Goal: Task Accomplishment & Management: Complete application form

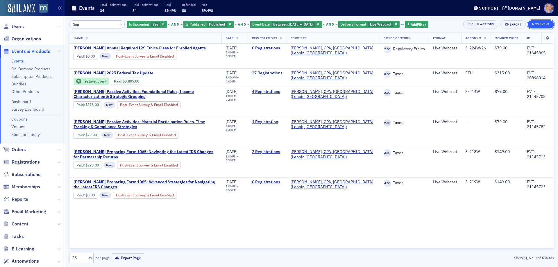
click at [539, 24] on button "New Event" at bounding box center [541, 24] width 26 height 8
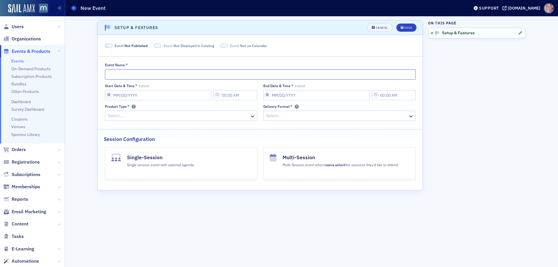
click at [135, 70] on input "Event Name *" at bounding box center [260, 74] width 311 height 10
paste input "[PERSON_NAME] Annual Review of Tax Court Cases & the Effect on Your Practice & …"
type input "[PERSON_NAME] Annual Review of Tax Court Cases & the Effect on Your Practice & …"
click at [110, 48] on span at bounding box center [109, 46] width 8 height 4
click at [122, 97] on input "Start Date & Time * EST/EDT" at bounding box center [158, 95] width 106 height 10
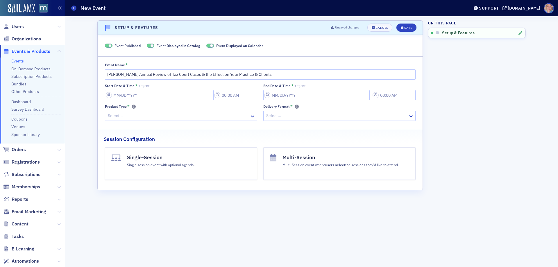
select select "8"
select select "2025"
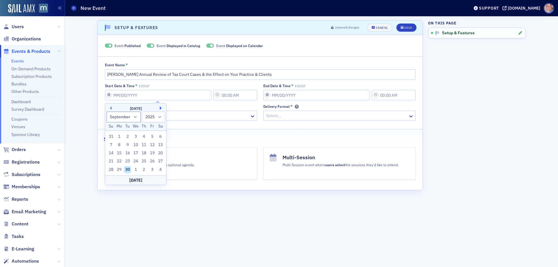
click at [161, 107] on button "Next Month" at bounding box center [161, 107] width 3 height 3
select select "0"
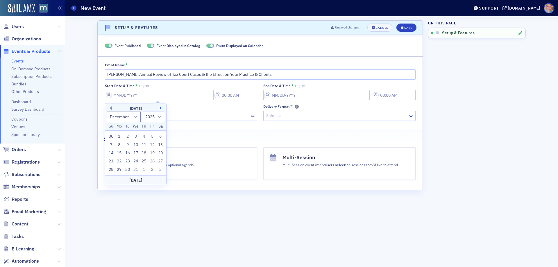
select select "2026"
click at [135, 152] on div "14" at bounding box center [135, 153] width 7 height 7
type input "[DATE]"
type input "6:00 PM"
type input "[DATE]"
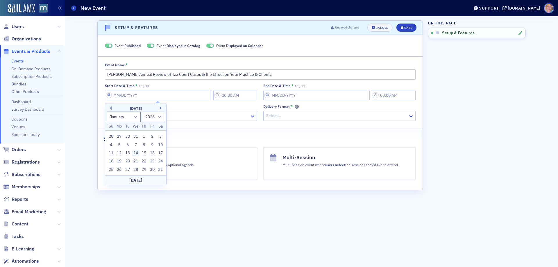
type input "7:00 PM"
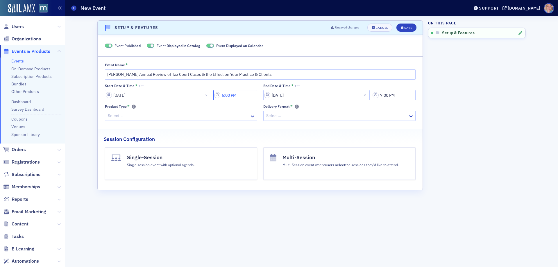
click at [239, 97] on input "6:00 PM" at bounding box center [235, 95] width 44 height 10
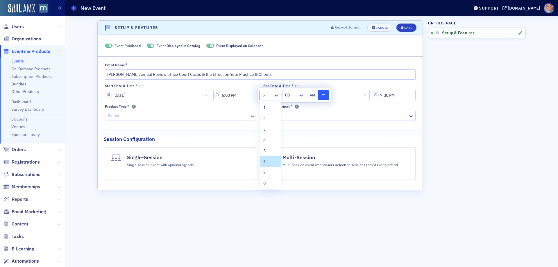
click at [271, 97] on div at bounding box center [267, 95] width 11 height 7
click at [267, 118] on div "2" at bounding box center [270, 119] width 14 height 6
type input "2:00 PM"
click at [340, 97] on input "[DATE]" at bounding box center [316, 95] width 106 height 10
select select "2026"
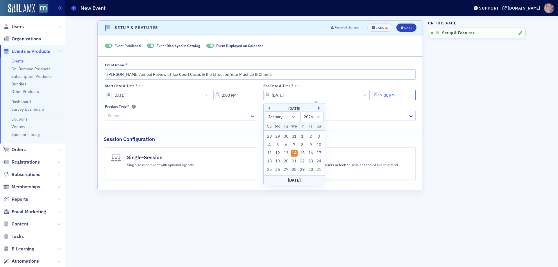
click at [396, 94] on input "7:00 PM" at bounding box center [394, 95] width 44 height 10
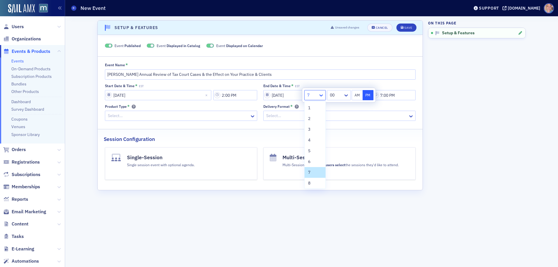
click at [322, 94] on icon at bounding box center [321, 95] width 6 height 6
click at [311, 130] on div "3" at bounding box center [315, 129] width 14 height 6
click at [346, 96] on icon at bounding box center [345, 95] width 3 height 2
click at [335, 159] on span "40" at bounding box center [332, 160] width 5 height 6
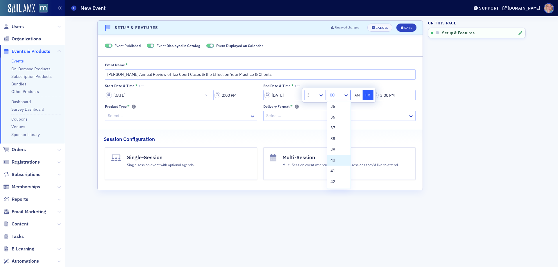
type input "3:40 PM"
click at [186, 115] on div at bounding box center [178, 115] width 142 height 7
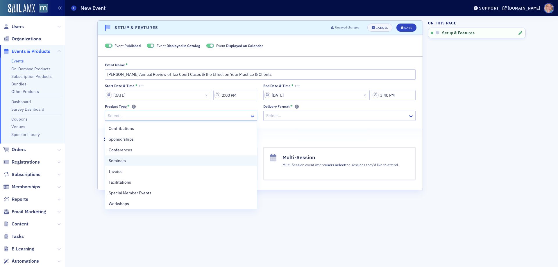
click at [144, 160] on div "Seminars" at bounding box center [181, 161] width 145 height 6
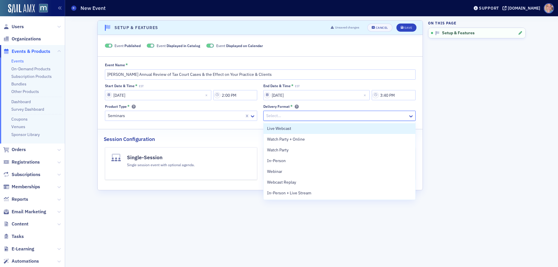
click at [315, 114] on div at bounding box center [337, 115] width 142 height 7
click at [300, 129] on div "Live Webcast" at bounding box center [339, 129] width 145 height 6
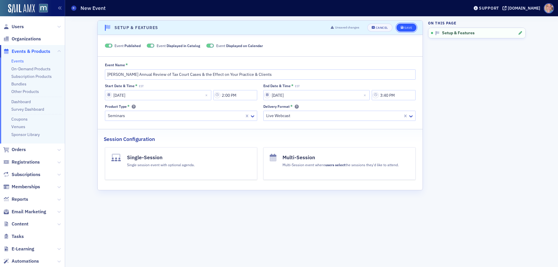
click at [406, 28] on div "Save" at bounding box center [408, 27] width 8 height 3
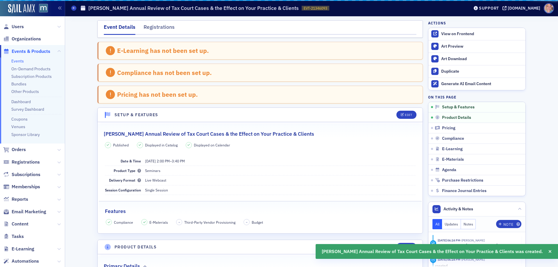
scroll to position [88, 0]
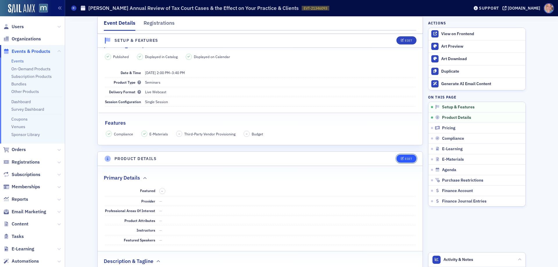
click at [406, 156] on button "Edit" at bounding box center [406, 159] width 20 height 8
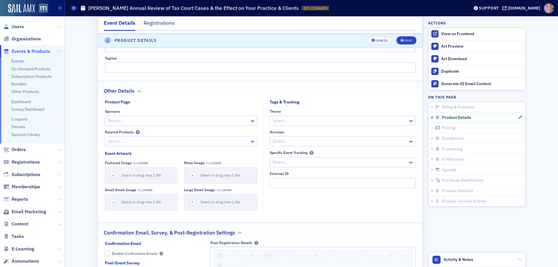
scroll to position [497, 0]
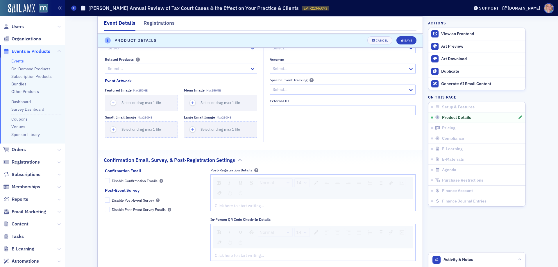
click at [309, 71] on div at bounding box center [339, 68] width 135 height 7
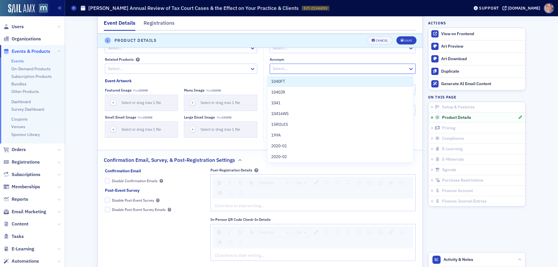
paste input "3-225W/26"
type input "3-225W/26"
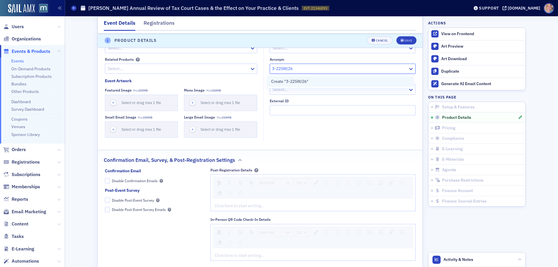
click at [310, 79] on div "Create "3-225W/26"" at bounding box center [340, 81] width 138 height 6
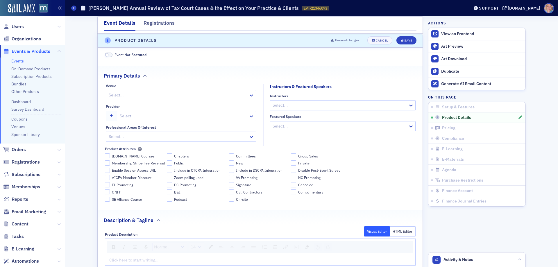
scroll to position [177, 0]
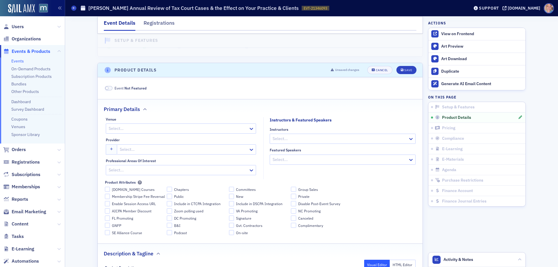
click at [144, 128] on div at bounding box center [178, 128] width 140 height 7
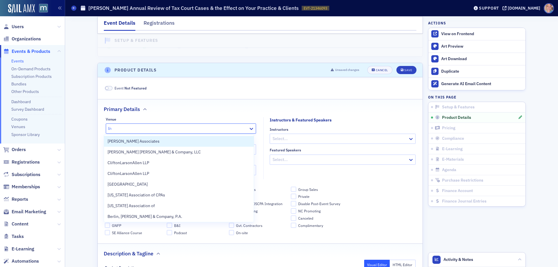
type input "live"
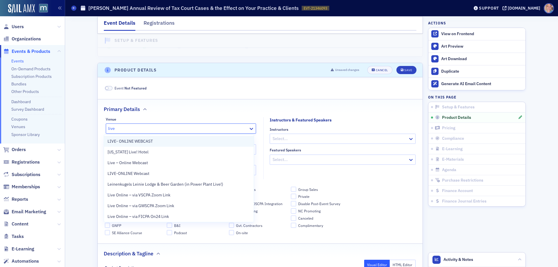
click at [142, 143] on span "LIVE- ONLINE WEBCAST" at bounding box center [130, 141] width 45 height 6
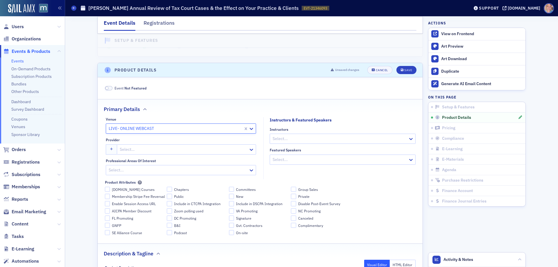
click at [149, 151] on div at bounding box center [183, 149] width 129 height 7
type input "Don far"
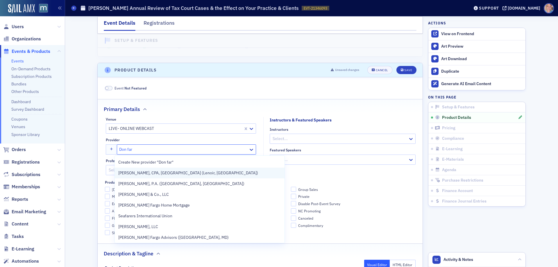
click at [181, 174] on div "[PERSON_NAME], CPA, [GEOGRAPHIC_DATA] (Lenoir, [GEOGRAPHIC_DATA])" at bounding box center [199, 173] width 163 height 6
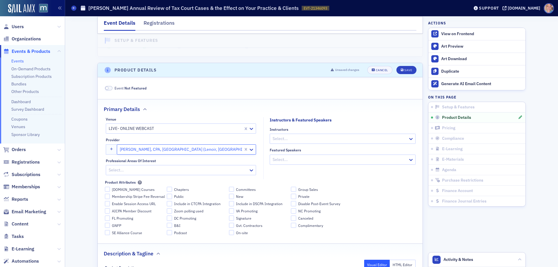
drag, startPoint x: 344, startPoint y: 142, endPoint x: 425, endPoint y: 144, distance: 81.1
click at [344, 142] on div at bounding box center [339, 138] width 135 height 7
click at [318, 139] on div at bounding box center [339, 138] width 135 height 7
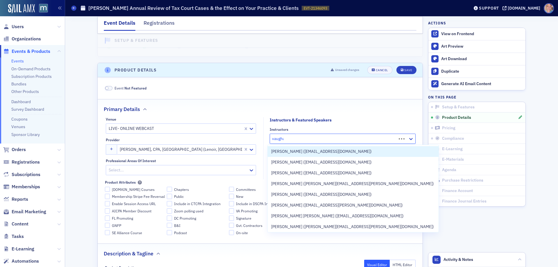
type input "[PERSON_NAME]"
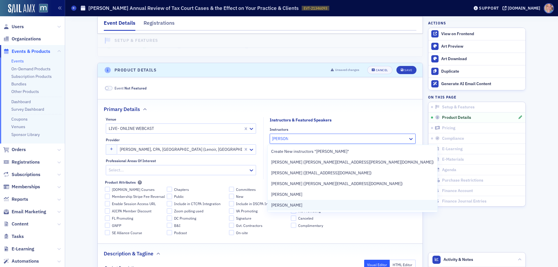
click at [303, 206] on div "[PERSON_NAME]" at bounding box center [352, 205] width 163 height 6
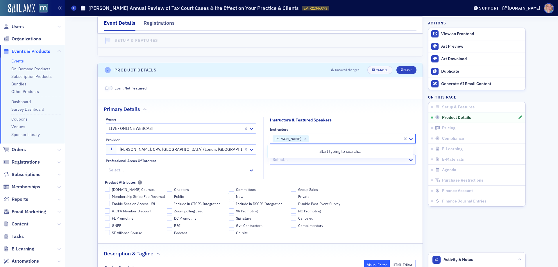
click at [229, 197] on input "New" at bounding box center [231, 196] width 5 height 5
checkbox input "true"
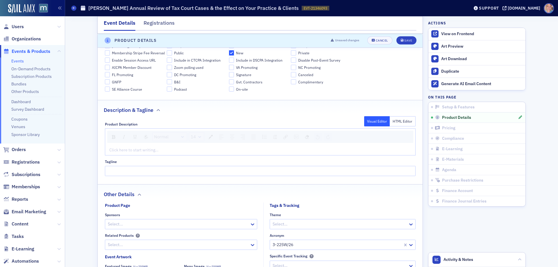
scroll to position [322, 0]
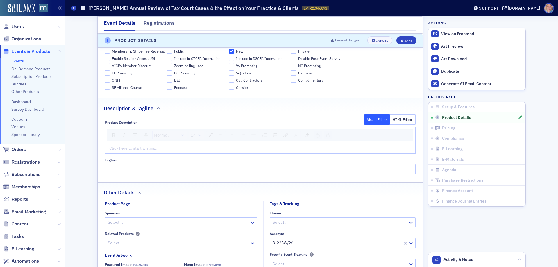
drag, startPoint x: 120, startPoint y: 150, endPoint x: 123, endPoint y: 150, distance: 3.2
click at [120, 150] on div "rdw-editor" at bounding box center [261, 148] width 302 height 6
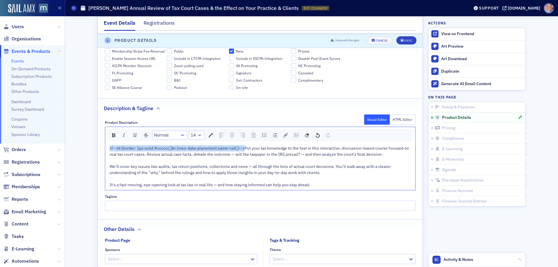
drag, startPoint x: 242, startPoint y: 148, endPoint x: 105, endPoint y: 143, distance: 137.3
click at [105, 143] on div "Normal 14 <!--td {border: 1px solid #cccccc;}br {mso-data-placement:same-cell;}…" at bounding box center [260, 159] width 311 height 64
click at [335, 181] on div "Put your tax knowledge to the test in this interactive, discussion-based course…" at bounding box center [261, 166] width 302 height 43
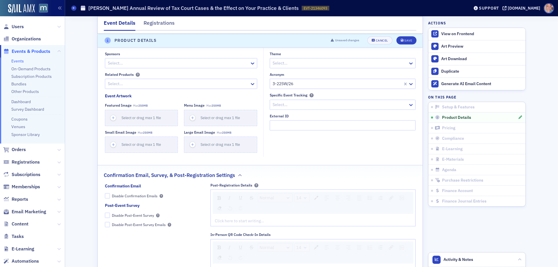
scroll to position [555, 0]
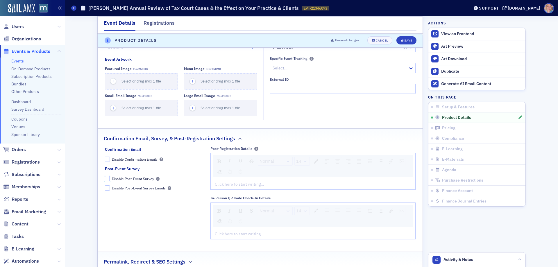
click at [106, 180] on input "Disable Post-Event Survey" at bounding box center [107, 178] width 5 height 5
checkbox input "true"
click at [244, 184] on div "rdw-editor" at bounding box center [313, 184] width 196 height 6
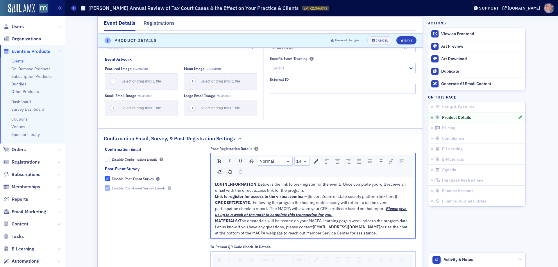
click at [306, 192] on div "LOGIN INFORMATION: Below is the link to pre-register for the event. Once comple…" at bounding box center [313, 187] width 196 height 12
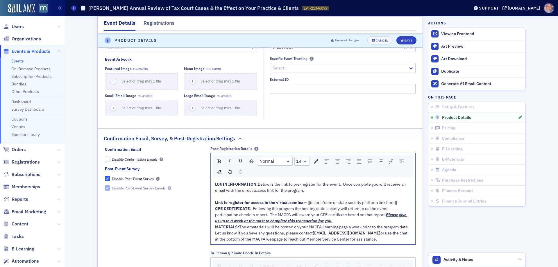
click at [215, 208] on span "CPE CERTIFICATE" at bounding box center [232, 208] width 35 height 5
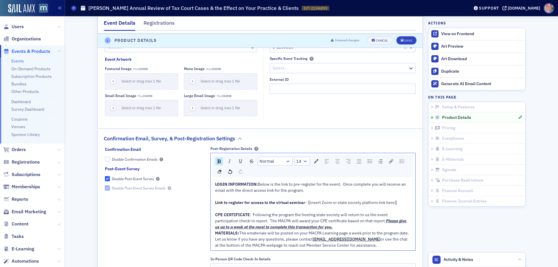
click at [215, 232] on span "MATERIALS:" at bounding box center [227, 233] width 24 height 5
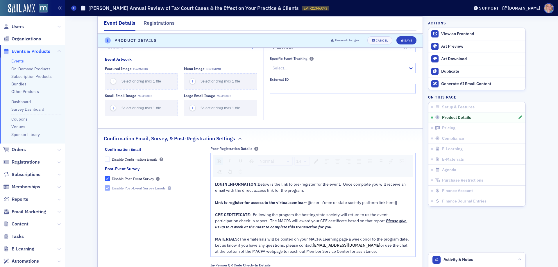
click at [215, 252] on div "LOGIN INFORMATION: Below is the link to pre-register for the event. Once comple…" at bounding box center [313, 217] width 196 height 73
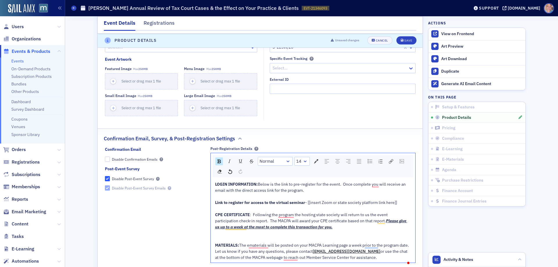
click at [216, 239] on div "To enrich screen reader interactions, please activate Accessibility in Grammarl…" at bounding box center [313, 239] width 196 height 6
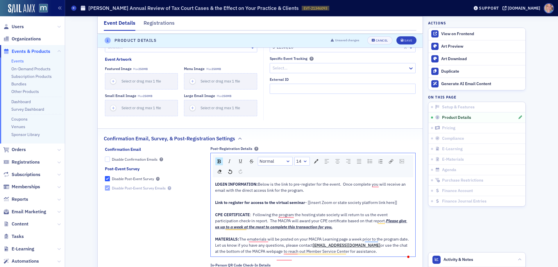
click at [215, 248] on span "Let us know if you have any questions, please contact" at bounding box center [264, 245] width 98 height 5
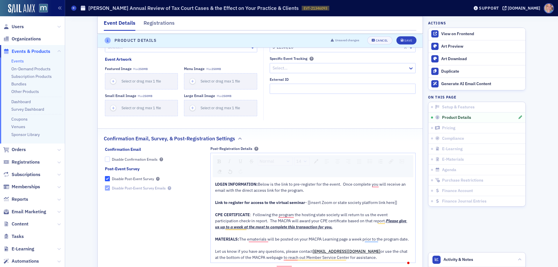
click at [308, 208] on div "To enrich screen reader interactions, please activate Accessibility in Grammarl…" at bounding box center [313, 209] width 196 height 6
drag, startPoint x: 306, startPoint y: 202, endPoint x: 399, endPoint y: 201, distance: 92.4
click at [399, 201] on div "Link to register for access to the virtual seminar - [[insert Zoom or state soc…" at bounding box center [313, 203] width 196 height 6
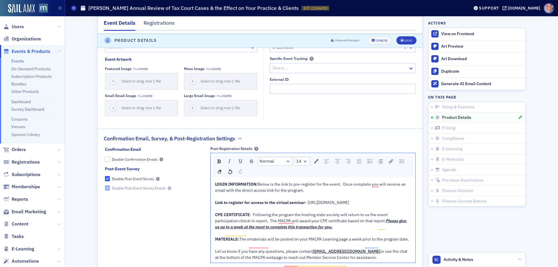
drag, startPoint x: 358, startPoint y: 209, endPoint x: 211, endPoint y: 214, distance: 146.9
click at [211, 214] on div "LOGIN INFORMATION: Below is the link to pre-register for the event. Once comple…" at bounding box center [313, 220] width 205 height 83
click at [305, 205] on span "- [URL][DOMAIN_NAME]" at bounding box center [327, 202] width 44 height 5
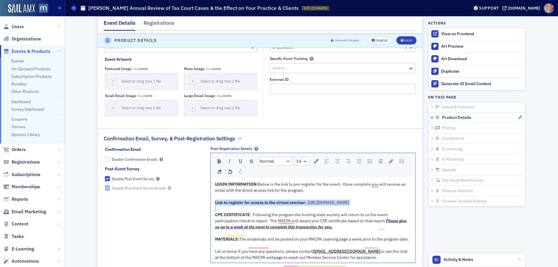
click at [305, 205] on span "- [URL][DOMAIN_NAME]" at bounding box center [327, 202] width 44 height 5
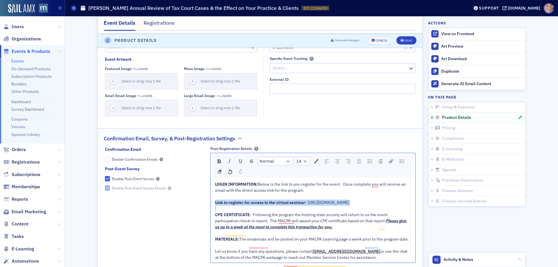
drag, startPoint x: 356, startPoint y: 207, endPoint x: 194, endPoint y: 211, distance: 161.9
click at [194, 211] on div "Confirmation Email Disable Confirmation Emails Post-Event Survey Disable Post-E…" at bounding box center [260, 231] width 311 height 170
click at [389, 162] on img "rdw-link-control" at bounding box center [391, 161] width 4 height 4
click at [399, 206] on input "Link Target" at bounding box center [431, 206] width 78 height 10
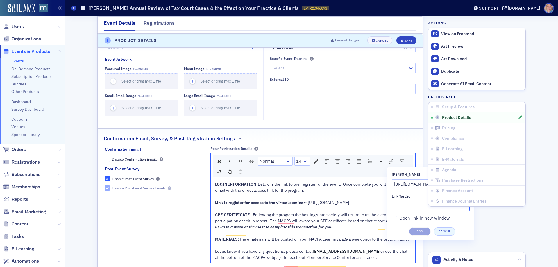
paste input "[URL][DOMAIN_NAME]"
type input "[URL][DOMAIN_NAME]"
click at [417, 231] on button "Add" at bounding box center [420, 232] width 22 height 8
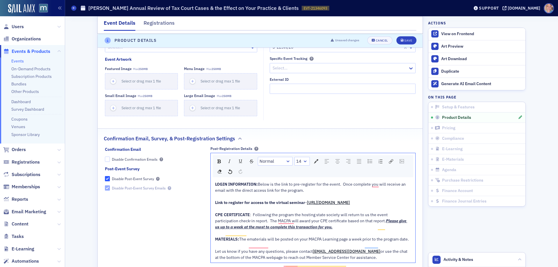
click at [374, 204] on div "Link to register for access to the virtual seminar - [URL][DOMAIN_NAME]" at bounding box center [313, 203] width 196 height 6
drag, startPoint x: 362, startPoint y: 226, endPoint x: 367, endPoint y: 231, distance: 6.6
click at [367, 230] on div "CPE CERTIFICATE : Following the program the hosting state society will return t…" at bounding box center [313, 221] width 196 height 18
click at [314, 160] on img "rdw-color-picker" at bounding box center [316, 161] width 4 height 4
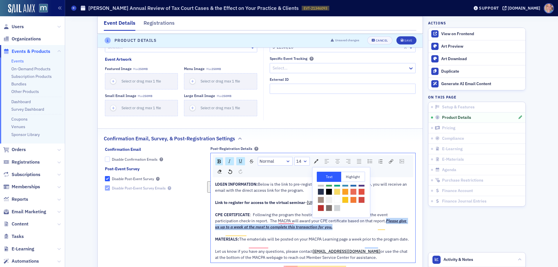
scroll to position [26, 0]
click at [324, 205] on span "rdw-color-picker" at bounding box center [321, 208] width 6 height 6
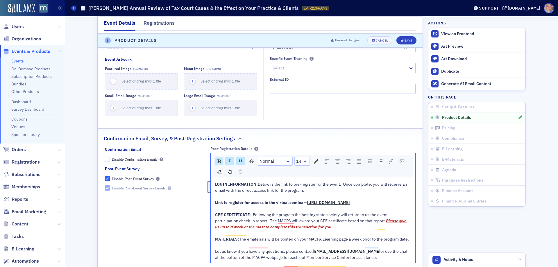
click at [372, 202] on div "Link to register for access to the virtual seminar - [URL][DOMAIN_NAME]" at bounding box center [313, 203] width 196 height 6
click at [404, 40] on div "Save" at bounding box center [408, 40] width 8 height 3
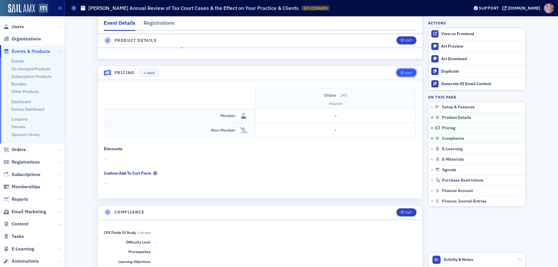
click at [406, 74] on div "Edit" at bounding box center [408, 73] width 7 height 3
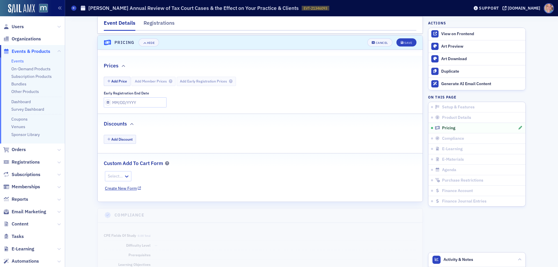
scroll to position [587, 0]
click at [117, 80] on button "Add Price" at bounding box center [117, 79] width 27 height 9
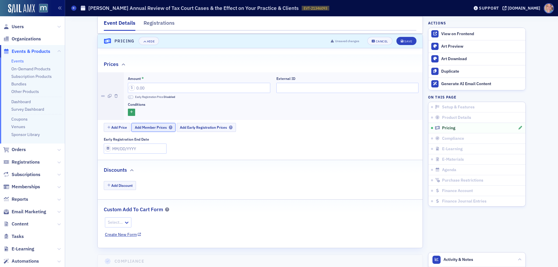
click at [145, 126] on span "Add Member Prices" at bounding box center [153, 127] width 37 height 4
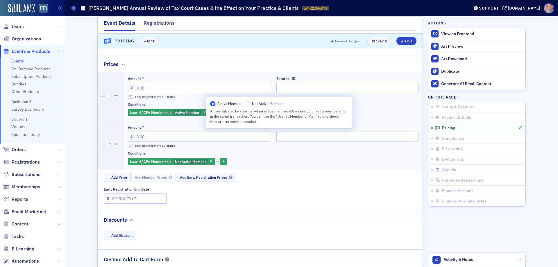
drag, startPoint x: 134, startPoint y: 88, endPoint x: 175, endPoint y: 86, distance: 41.3
click at [174, 87] on input "Amount *" at bounding box center [199, 88] width 142 height 10
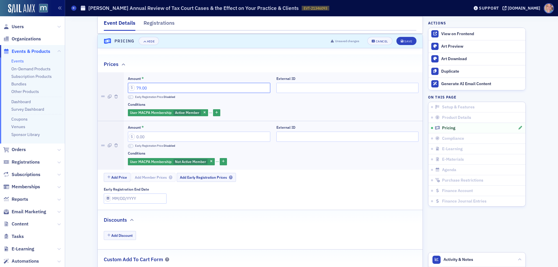
type input "79.00"
drag, startPoint x: 133, startPoint y: 137, endPoint x: 207, endPoint y: 128, distance: 74.4
click at [207, 128] on div "Amount *" at bounding box center [199, 133] width 142 height 17
type input "149.00"
click at [409, 41] on div "Save" at bounding box center [408, 41] width 8 height 3
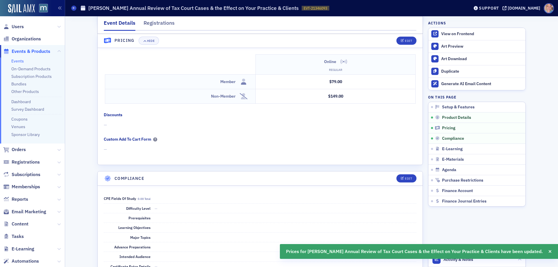
scroll to position [565, 0]
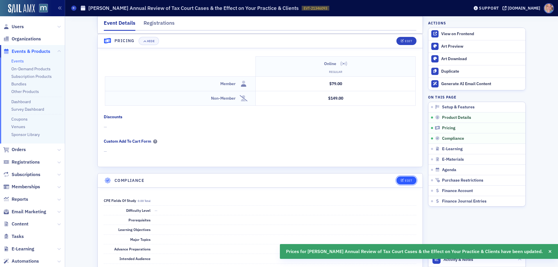
click at [406, 181] on div "Edit" at bounding box center [408, 180] width 7 height 3
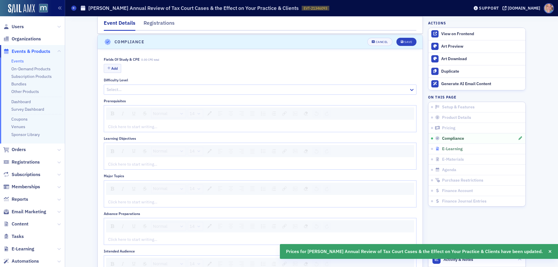
scroll to position [704, 0]
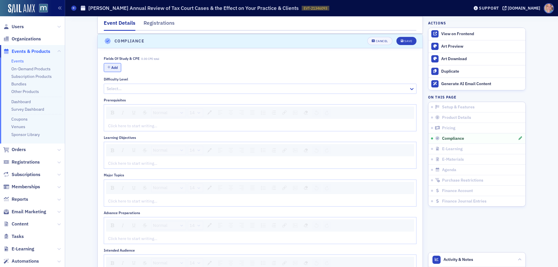
click at [108, 71] on button "Add" at bounding box center [112, 67] width 17 height 9
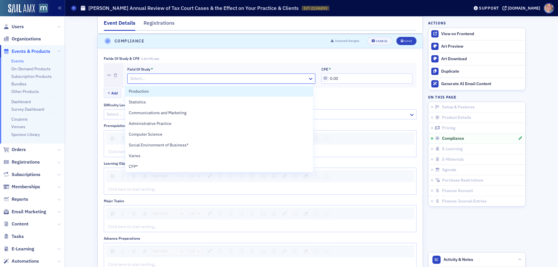
click at [142, 82] on div at bounding box center [219, 78] width 178 height 7
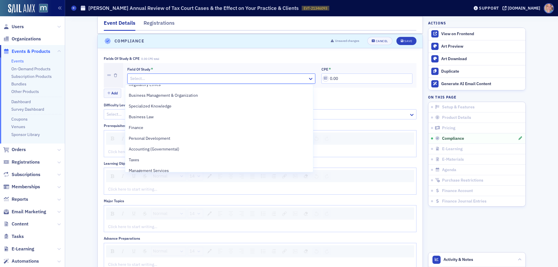
scroll to position [195, 0]
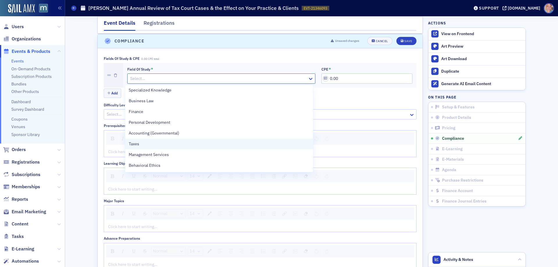
click at [137, 144] on span "Taxes" at bounding box center [134, 144] width 10 height 6
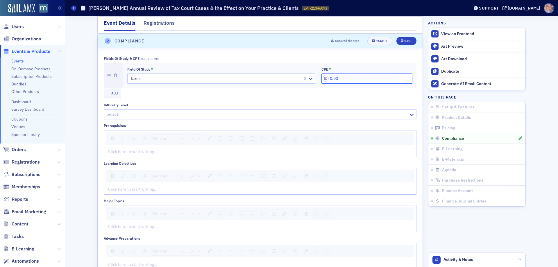
drag, startPoint x: 327, startPoint y: 79, endPoint x: 363, endPoint y: 76, distance: 35.8
click at [363, 76] on input "0.00" at bounding box center [366, 79] width 91 height 10
type input "2.00"
click at [135, 114] on div at bounding box center [257, 114] width 302 height 7
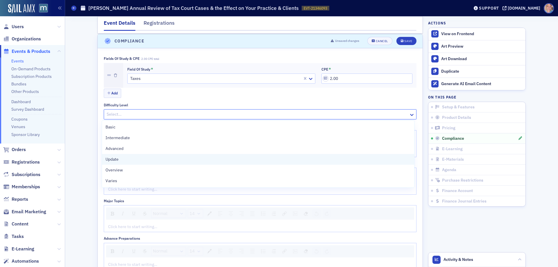
click at [130, 162] on div "Update" at bounding box center [258, 159] width 305 height 6
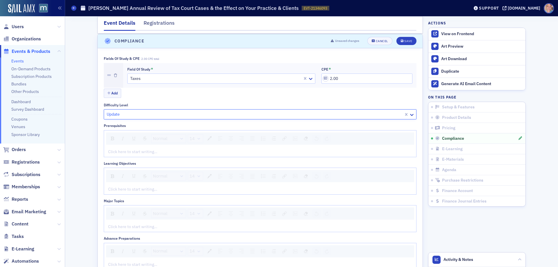
click at [121, 153] on div "rdw-editor" at bounding box center [260, 152] width 304 height 6
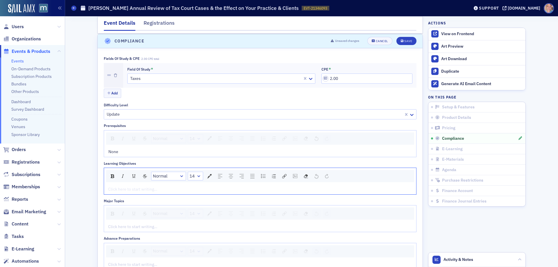
click at [129, 187] on div "rdw-editor" at bounding box center [260, 189] width 304 height 6
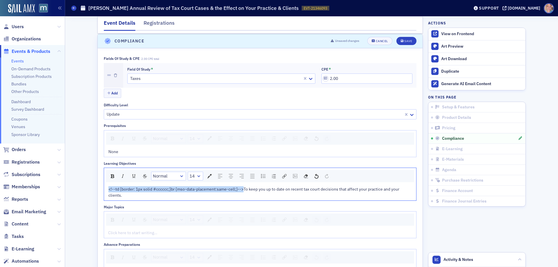
drag, startPoint x: 242, startPoint y: 190, endPoint x: 102, endPoint y: 189, distance: 139.5
click at [104, 189] on div "<!--td {border: 1px solid #cccccc;}br {mso-data-placement:same-cell;}-->To keep…" at bounding box center [260, 192] width 312 height 16
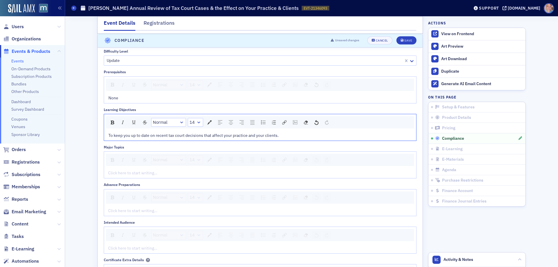
scroll to position [762, 0]
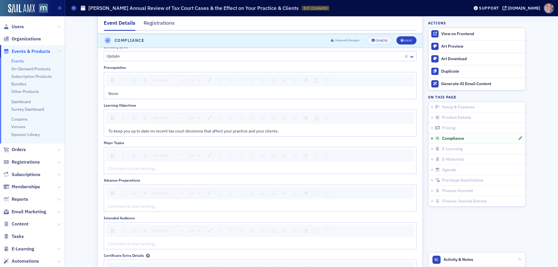
click at [114, 167] on div "rdw-editor" at bounding box center [260, 169] width 304 height 6
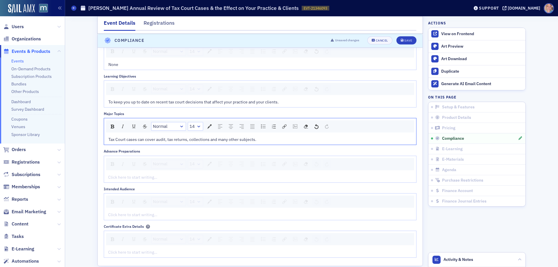
click at [150, 176] on div "rdw-editor" at bounding box center [260, 177] width 304 height 6
click at [171, 214] on div "rdw-editor" at bounding box center [260, 215] width 304 height 6
click at [123, 214] on div "rdw-editor" at bounding box center [260, 215] width 304 height 6
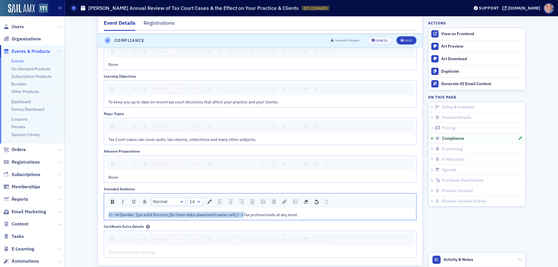
drag, startPoint x: 241, startPoint y: 215, endPoint x: 90, endPoint y: 213, distance: 150.9
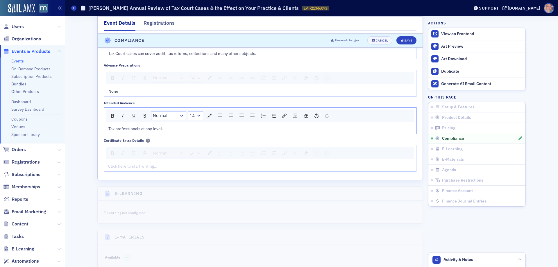
scroll to position [879, 0]
click at [411, 40] on button "Save" at bounding box center [406, 41] width 20 height 8
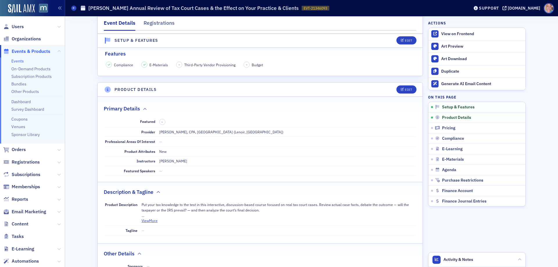
scroll to position [116, 0]
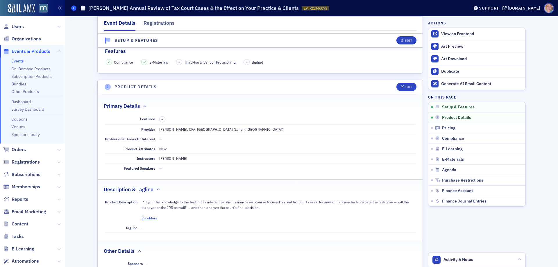
click at [75, 9] on icon at bounding box center [74, 8] width 2 height 3
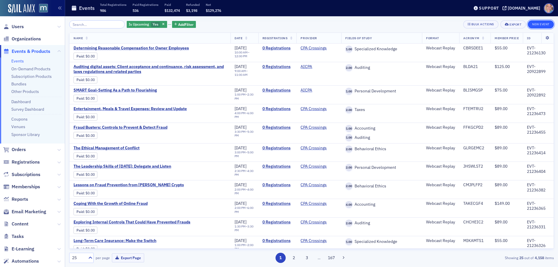
click at [536, 24] on button "New Event" at bounding box center [541, 24] width 26 height 8
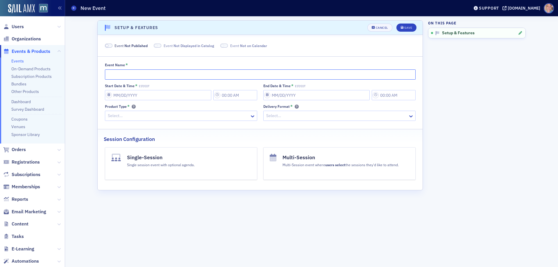
click at [121, 75] on input "Event Name *" at bounding box center [260, 74] width 311 height 10
paste input "[PERSON_NAME] Annual Review of IRS Updates & Changes"
type input "[PERSON_NAME] Annual Review of IRS Updates & Changes"
click at [110, 47] on span at bounding box center [109, 46] width 8 height 4
click at [138, 95] on input "Start Date & Time * EST/EDT" at bounding box center [158, 95] width 106 height 10
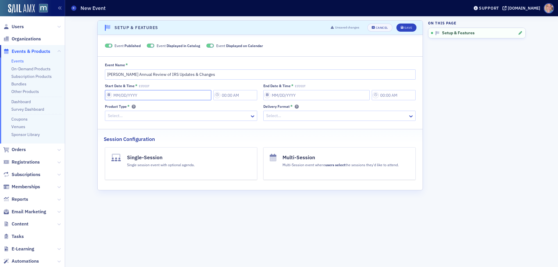
select select "8"
select select "2025"
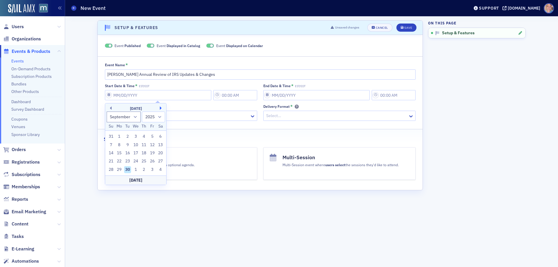
click at [161, 108] on button "Next Month" at bounding box center [161, 107] width 3 height 3
select select "0"
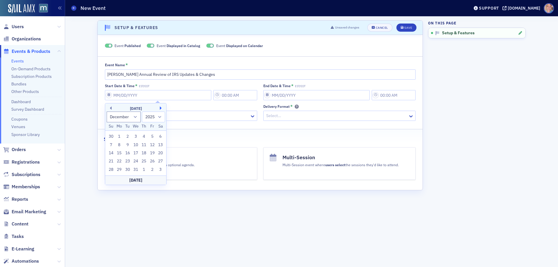
select select "2026"
click at [121, 169] on div "26" at bounding box center [119, 169] width 7 height 7
type input "[DATE]"
type input "6:00 PM"
type input "[DATE]"
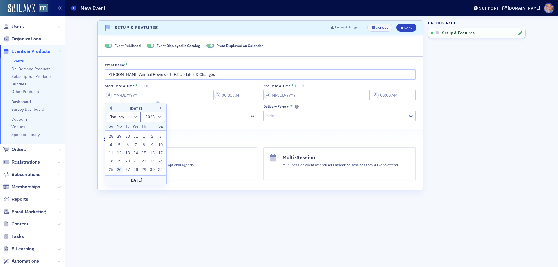
type input "7:00 PM"
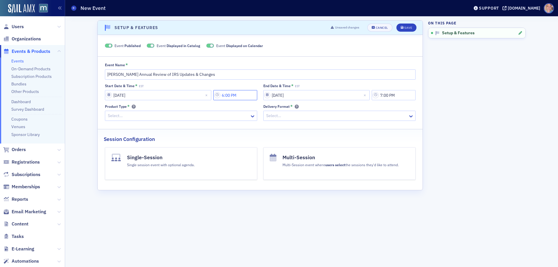
click at [239, 96] on input "6:00 PM" at bounding box center [235, 95] width 44 height 10
click at [275, 95] on icon at bounding box center [276, 95] width 3 height 2
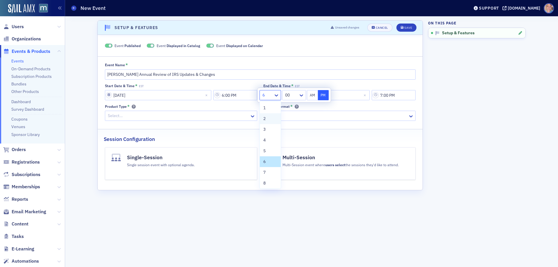
click at [271, 121] on div "2" at bounding box center [270, 119] width 14 height 6
type input "2:00 PM"
click at [342, 99] on input "[DATE]" at bounding box center [316, 95] width 106 height 10
select select "2026"
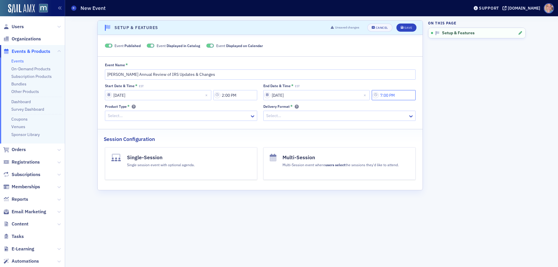
click at [400, 95] on input "7:00 PM" at bounding box center [394, 95] width 44 height 10
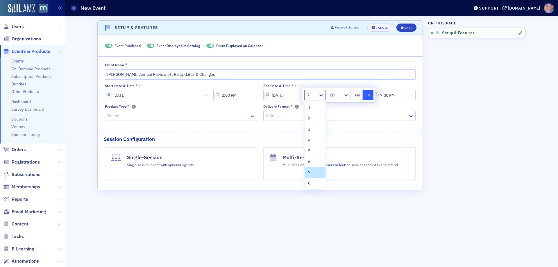
click at [315, 93] on div at bounding box center [312, 95] width 11 height 7
click at [311, 129] on div "3" at bounding box center [315, 129] width 14 height 6
click at [339, 96] on div at bounding box center [335, 95] width 13 height 7
click at [331, 158] on span "40" at bounding box center [332, 160] width 5 height 6
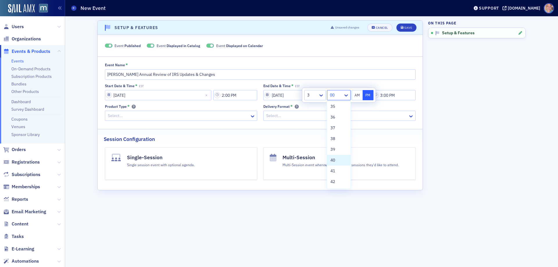
type input "3:40 PM"
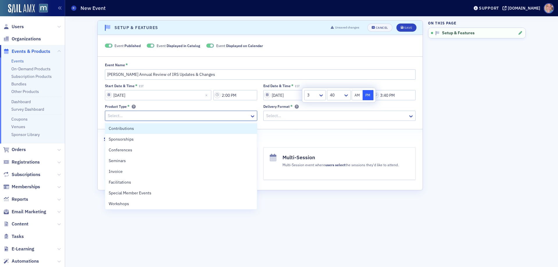
click at [183, 121] on div "Select…" at bounding box center [181, 116] width 152 height 10
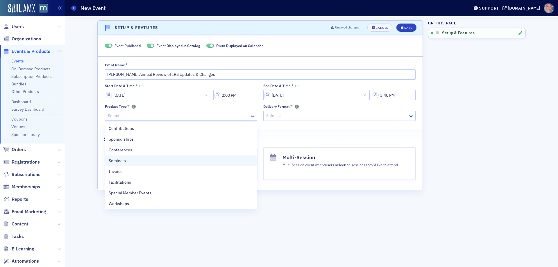
click at [128, 162] on div "Seminars" at bounding box center [181, 161] width 145 height 6
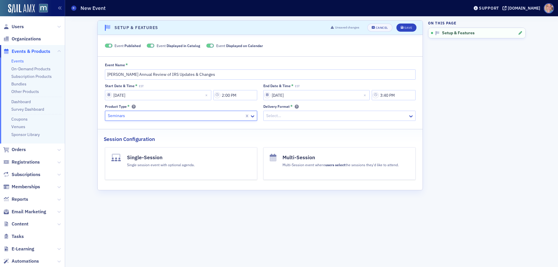
click at [322, 115] on div at bounding box center [337, 115] width 142 height 7
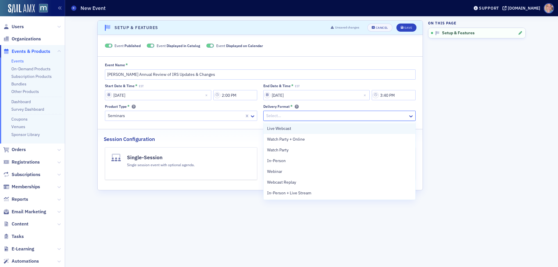
click at [305, 124] on div "Live Webcast" at bounding box center [340, 128] width 152 height 11
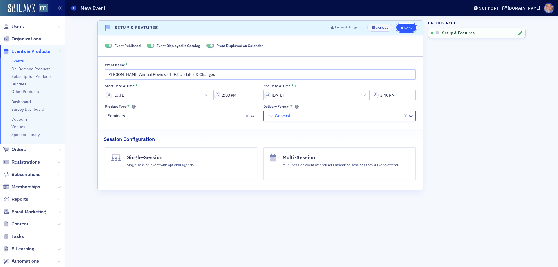
click at [407, 26] on button "Save" at bounding box center [406, 28] width 20 height 8
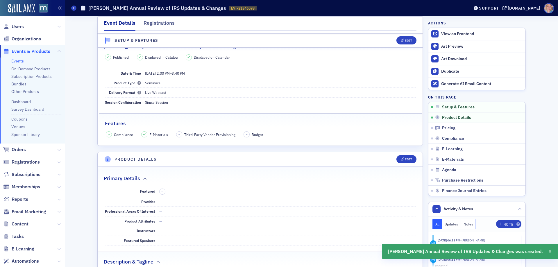
scroll to position [88, 0]
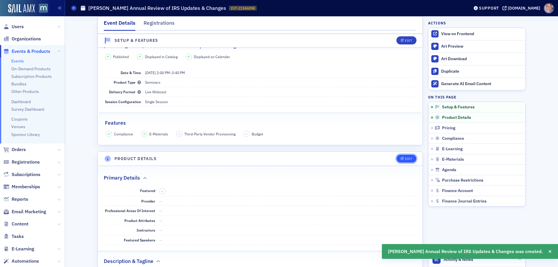
click at [401, 156] on button "Edit" at bounding box center [406, 159] width 20 height 8
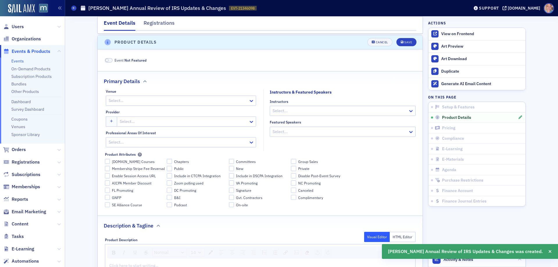
scroll to position [206, 0]
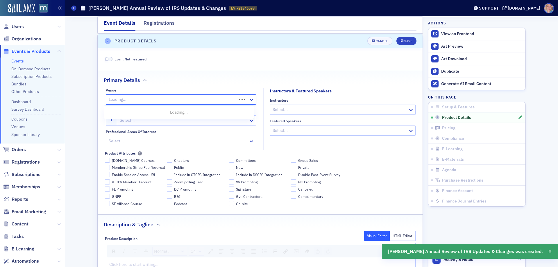
click at [144, 100] on div at bounding box center [172, 99] width 128 height 7
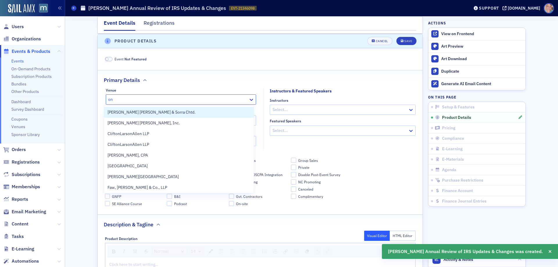
type input "o"
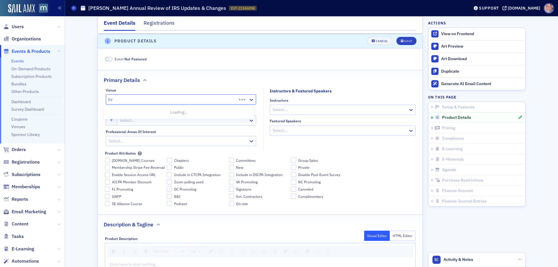
type input "live"
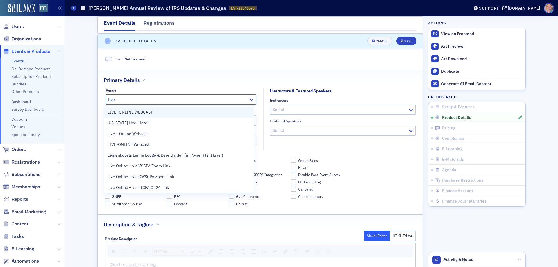
click at [149, 112] on span "LIVE- ONLINE WEBCAST" at bounding box center [130, 112] width 45 height 6
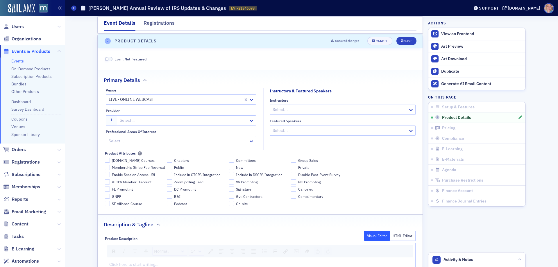
click at [320, 110] on div at bounding box center [339, 109] width 135 height 7
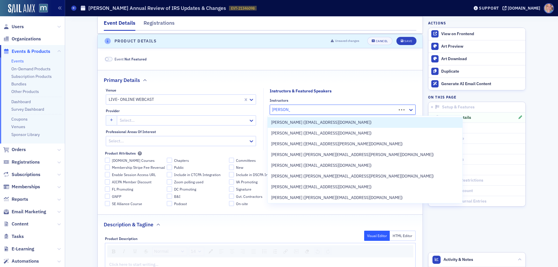
type input "[PERSON_NAME]"
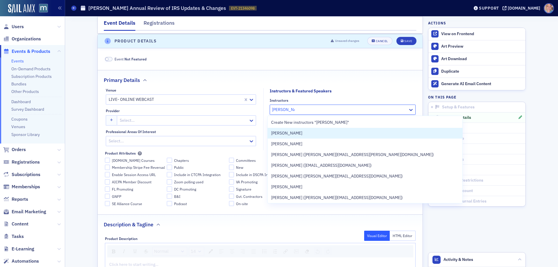
click at [297, 135] on div "[PERSON_NAME]" at bounding box center [365, 133] width 188 height 6
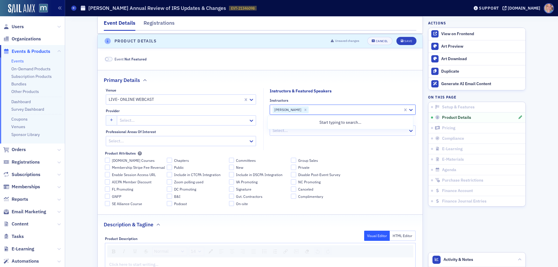
click at [194, 118] on div at bounding box center [183, 120] width 129 height 7
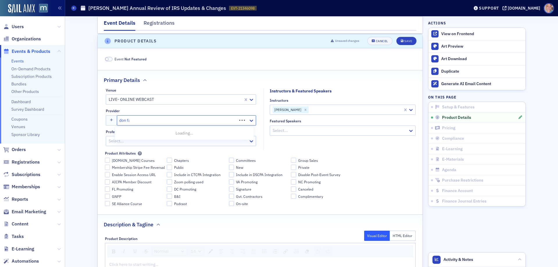
type input "don far"
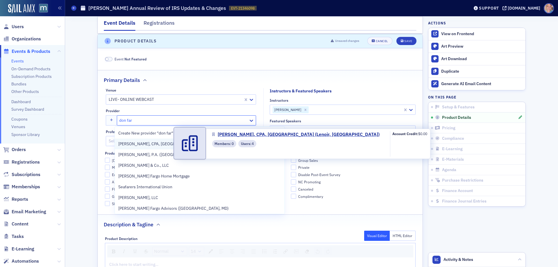
click at [162, 141] on span "[PERSON_NAME], CPA, [GEOGRAPHIC_DATA] (Lenoir, [GEOGRAPHIC_DATA])" at bounding box center [188, 144] width 140 height 6
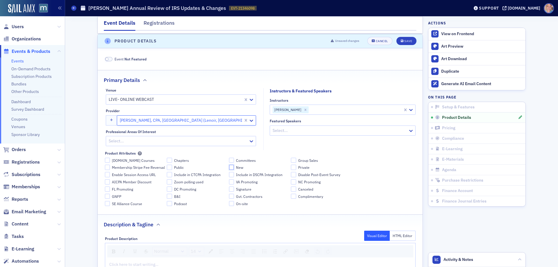
click at [229, 168] on input "New" at bounding box center [231, 167] width 5 height 5
checkbox input "true"
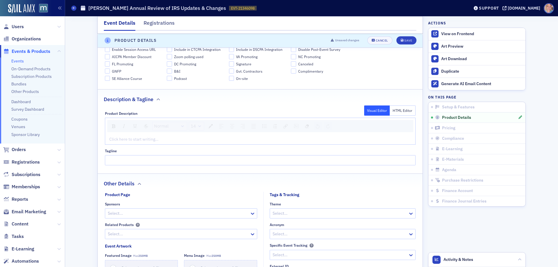
scroll to position [351, 0]
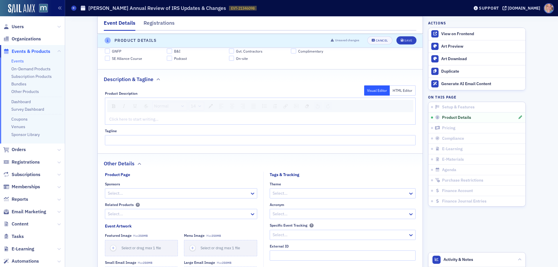
click at [130, 119] on div "rdw-editor" at bounding box center [261, 119] width 302 height 6
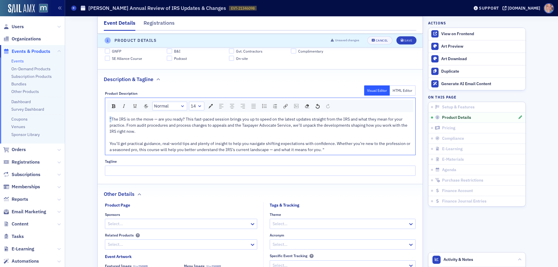
drag, startPoint x: 110, startPoint y: 117, endPoint x: 101, endPoint y: 117, distance: 8.7
click at [101, 117] on div "Product Description Visual Editor HTML Editor Normal 14 "The IRS is on the move…" at bounding box center [260, 131] width 325 height 89
click at [323, 150] on div "You’ll get practical guidance, real-world tips and plenty of insight to help yo…" at bounding box center [261, 147] width 302 height 12
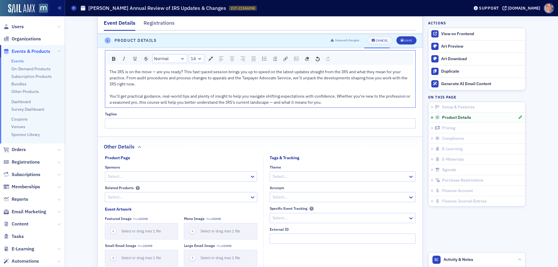
scroll to position [439, 0]
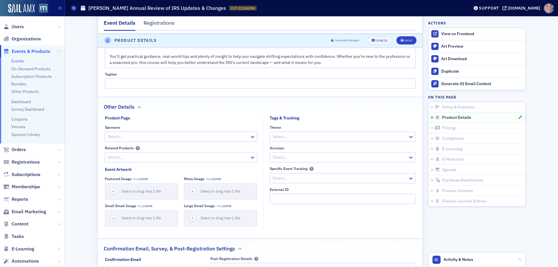
click at [293, 157] on div at bounding box center [339, 157] width 135 height 7
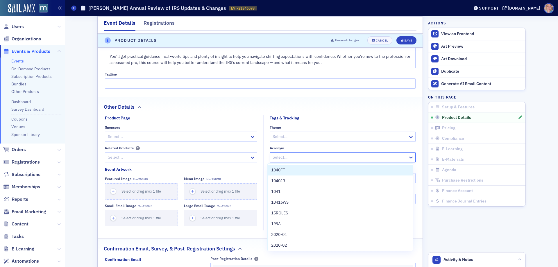
paste input "3-226W/26"
type input "3-226W/26"
click at [297, 168] on span "Create "3-226W/26"" at bounding box center [289, 170] width 37 height 6
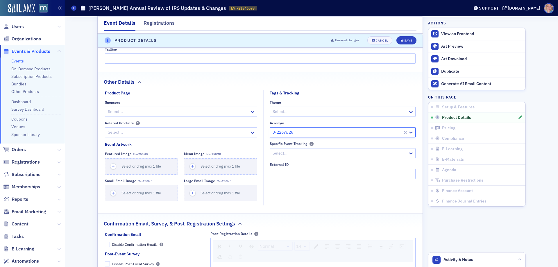
scroll to position [526, 0]
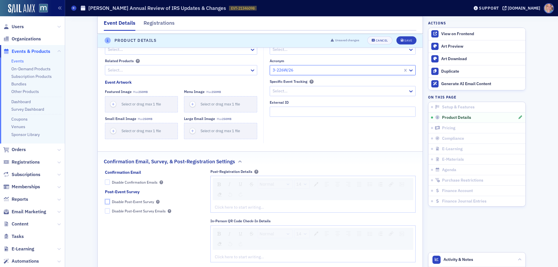
click at [105, 203] on input "Disable Post-Event Survey" at bounding box center [107, 201] width 5 height 5
checkbox input "true"
click at [237, 210] on div "rdw-editor" at bounding box center [313, 207] width 196 height 6
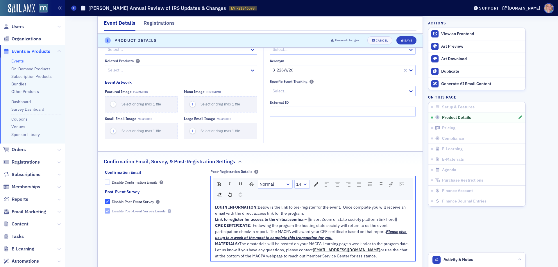
click at [315, 212] on div "LOGIN INFORMATION: Below is the link to pre-register for the event. Once comple…" at bounding box center [313, 210] width 196 height 12
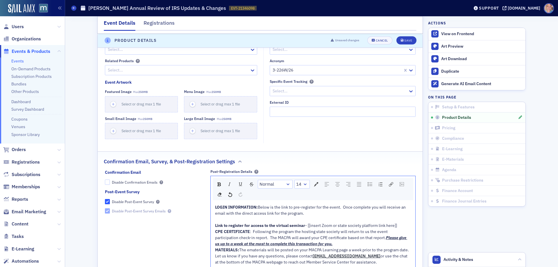
click at [215, 231] on span "CPE CERTIFICATE" at bounding box center [232, 231] width 35 height 5
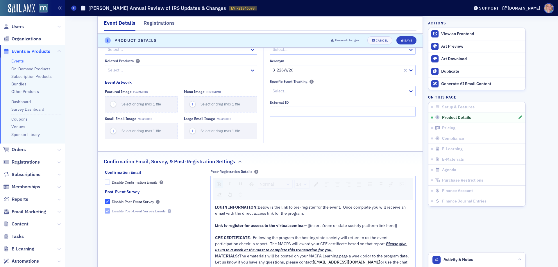
click at [212, 255] on div "LOGIN INFORMATION: Below is the link to pre-register for the event. Once comple…" at bounding box center [313, 237] width 205 height 71
drag, startPoint x: 212, startPoint y: 254, endPoint x: 230, endPoint y: 253, distance: 17.5
click at [215, 254] on div "LOGIN INFORMATION: Below is the link to pre-register for the event. Once comple…" at bounding box center [313, 237] width 196 height 67
click at [215, 256] on span "MATERIALS:" at bounding box center [227, 255] width 24 height 5
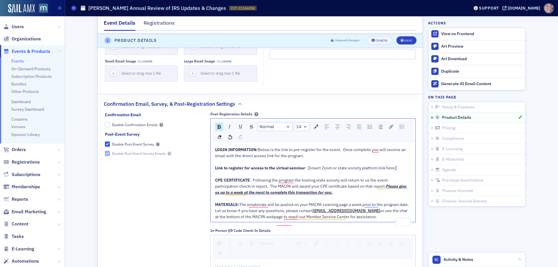
scroll to position [584, 0]
click at [215, 213] on span "Let us know if you have any questions, please contact" at bounding box center [264, 210] width 98 height 5
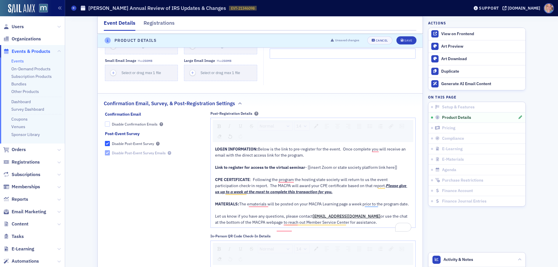
click at [312, 189] on div "CPE CERTIFICATE : Following the program the hosting state society will return t…" at bounding box center [313, 186] width 196 height 18
drag, startPoint x: 306, startPoint y: 167, endPoint x: 412, endPoint y: 169, distance: 105.2
click at [412, 169] on div "LOGIN INFORMATION: Below is the link to pre-register for the event. Once comple…" at bounding box center [313, 185] width 205 height 83
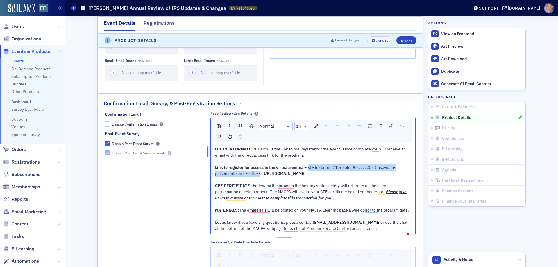
drag, startPoint x: 307, startPoint y: 167, endPoint x: 258, endPoint y: 174, distance: 49.6
click at [258, 174] on span "- <!--td {border: 1px solid #cccccc;}br {mso-data-placement:same-cell;}-->" at bounding box center [305, 170] width 181 height 11
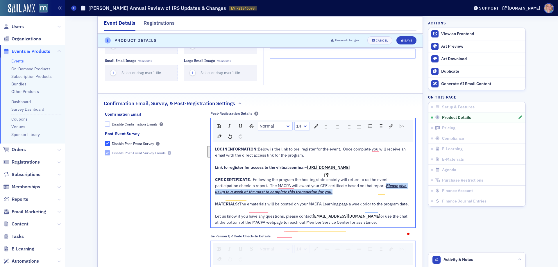
drag, startPoint x: 363, startPoint y: 192, endPoint x: 368, endPoint y: 196, distance: 6.8
click at [368, 195] on div "CPE CERTIFICATE : Following the program the hosting state society will return t…" at bounding box center [313, 186] width 196 height 18
click at [314, 126] on img "rdw-color-picker" at bounding box center [316, 126] width 4 height 4
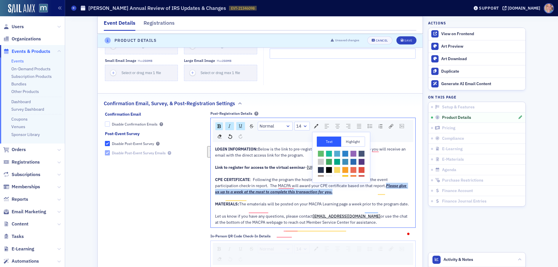
scroll to position [26, 0]
click at [324, 170] on span "rdw-color-picker" at bounding box center [321, 173] width 6 height 6
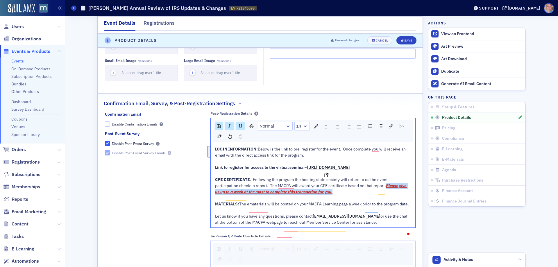
click at [324, 195] on div "CPE CERTIFICATE : Following the program the hosting state society will return t…" at bounding box center [313, 186] width 196 height 18
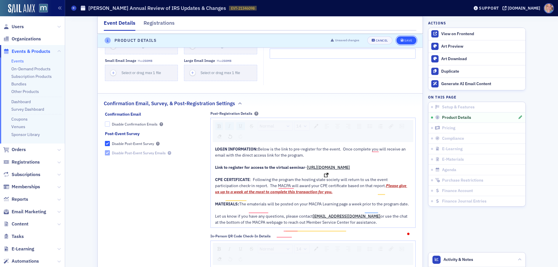
click at [408, 40] on div "Save" at bounding box center [408, 40] width 8 height 3
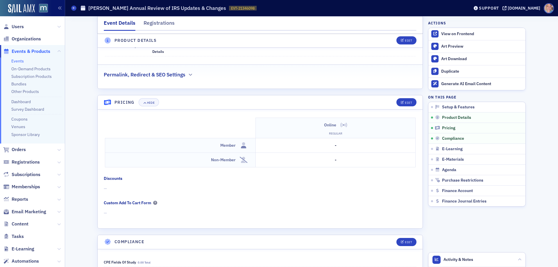
scroll to position [555, 0]
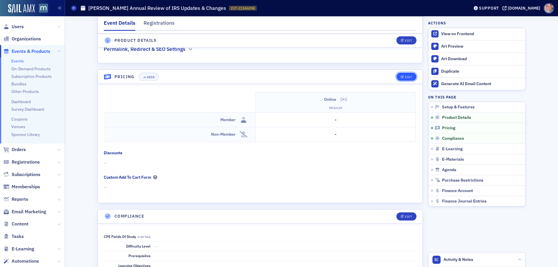
click at [405, 76] on div "Edit" at bounding box center [408, 77] width 7 height 3
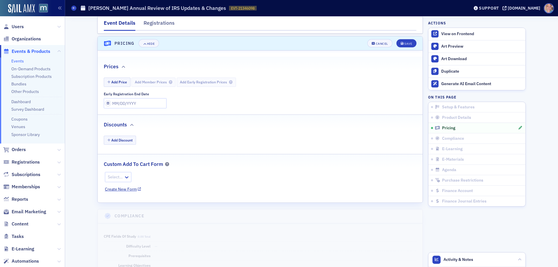
scroll to position [591, 0]
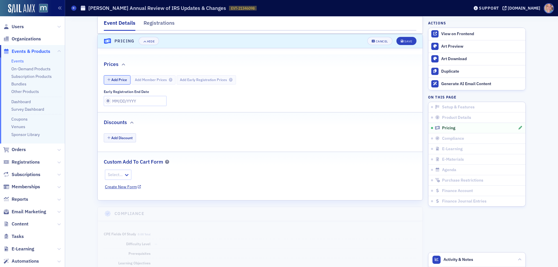
click at [119, 76] on button "Add Price" at bounding box center [117, 79] width 27 height 9
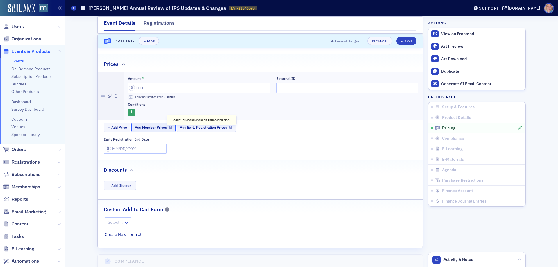
click at [160, 125] on button "Add Member Prices Adds 1 price and changes 1 price condition ." at bounding box center [153, 127] width 44 height 9
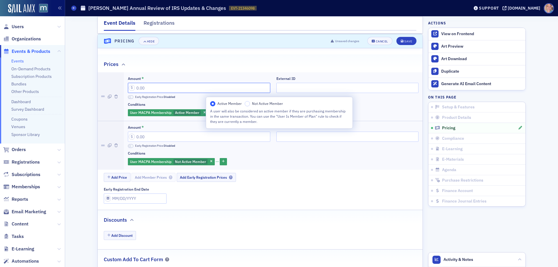
drag, startPoint x: 134, startPoint y: 87, endPoint x: 186, endPoint y: 82, distance: 52.6
click at [186, 82] on div "Amount *" at bounding box center [199, 84] width 142 height 17
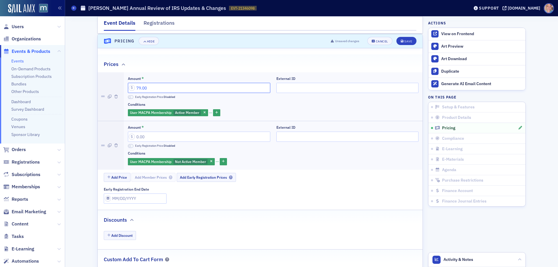
type input "79.00"
drag, startPoint x: 134, startPoint y: 136, endPoint x: 207, endPoint y: 135, distance: 73.3
click at [207, 135] on input "Amount *" at bounding box center [199, 137] width 142 height 10
type input "149.00"
click at [408, 41] on div "Save" at bounding box center [408, 41] width 8 height 3
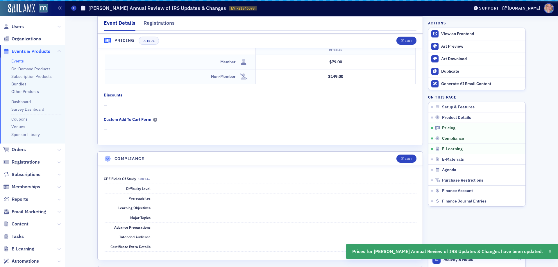
scroll to position [569, 0]
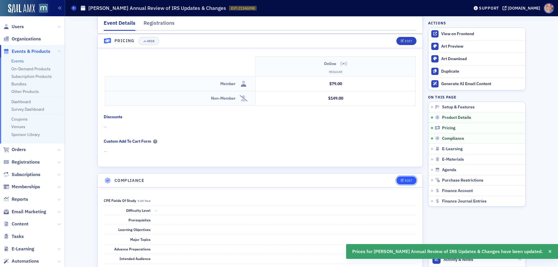
click at [405, 182] on div "Edit" at bounding box center [408, 180] width 7 height 3
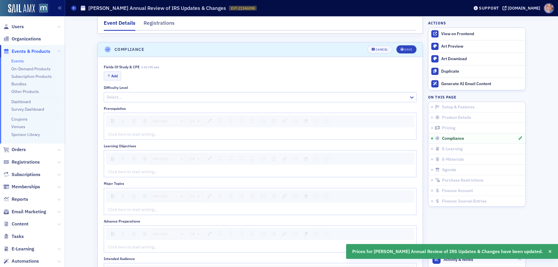
scroll to position [708, 0]
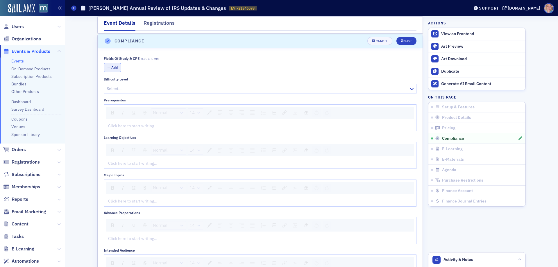
click at [114, 66] on button "Add" at bounding box center [112, 67] width 17 height 9
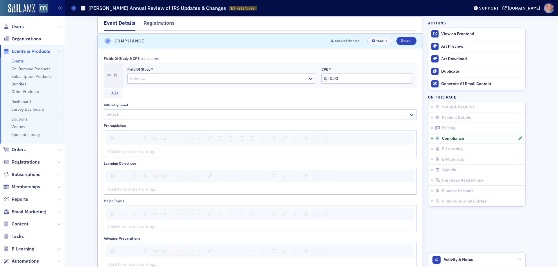
click at [235, 82] on div at bounding box center [219, 78] width 178 height 7
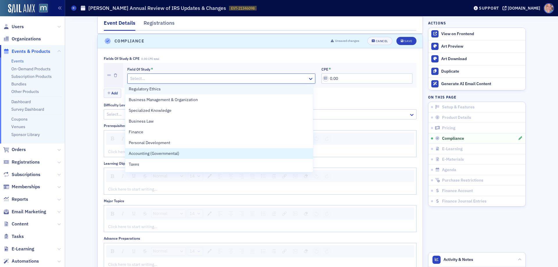
scroll to position [195, 0]
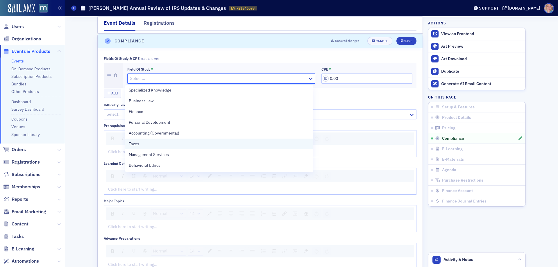
drag, startPoint x: 174, startPoint y: 142, endPoint x: 340, endPoint y: 97, distance: 171.9
click at [174, 142] on div "Taxes" at bounding box center [219, 144] width 181 height 6
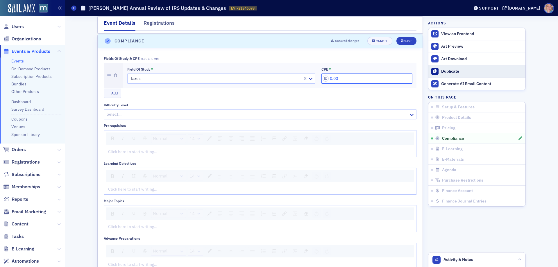
drag, startPoint x: 326, startPoint y: 81, endPoint x: 437, endPoint y: 71, distance: 111.5
click at [437, 73] on div "Event Details Registrations E-Learning has not been set up. Compliance has not …" at bounding box center [311, 8] width 485 height 1400
type input "2.00"
click at [162, 115] on div at bounding box center [257, 114] width 302 height 7
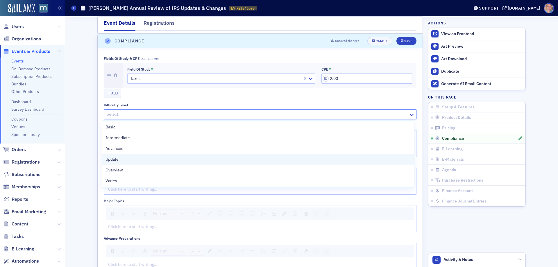
click at [149, 160] on div "Update" at bounding box center [258, 159] width 305 height 6
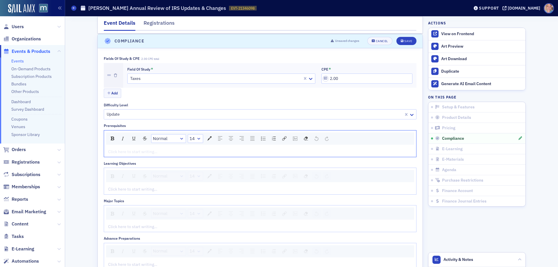
click at [137, 150] on div "rdw-editor" at bounding box center [260, 152] width 304 height 6
click at [145, 192] on div "rdw-editor" at bounding box center [260, 189] width 304 height 6
click at [124, 190] on div "rdw-editor" at bounding box center [260, 189] width 304 height 6
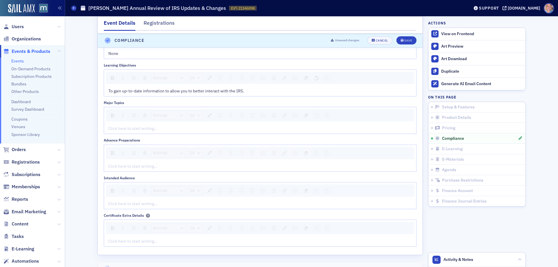
scroll to position [796, 0]
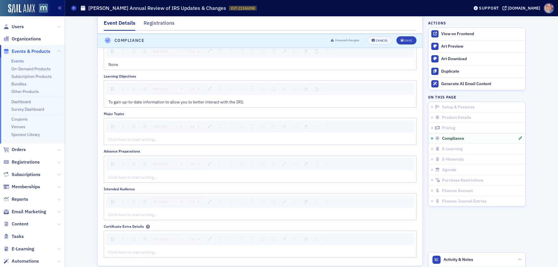
click at [112, 139] on div "rdw-editor" at bounding box center [260, 140] width 304 height 6
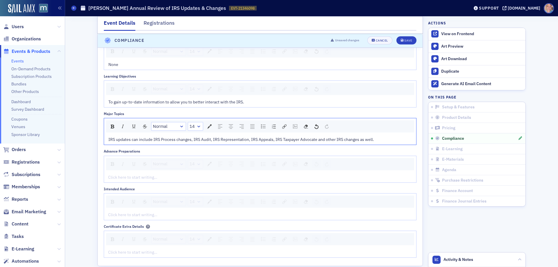
click at [175, 179] on div "rdw-editor" at bounding box center [260, 177] width 304 height 6
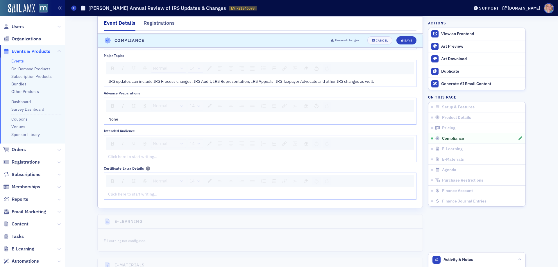
click at [116, 159] on div "rdw-editor" at bounding box center [260, 157] width 304 height 6
click at [401, 42] on span "Save" at bounding box center [406, 40] width 11 height 3
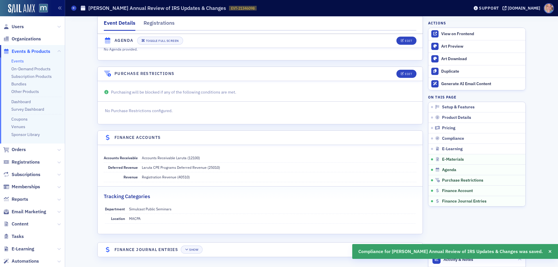
scroll to position [944, 0]
click at [72, 9] on span at bounding box center [73, 8] width 5 height 5
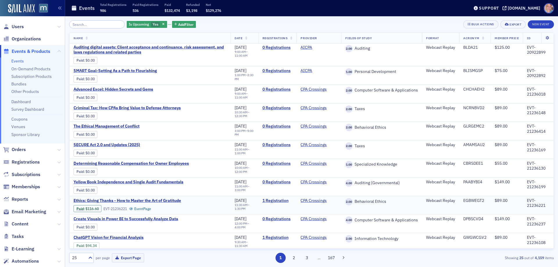
scroll to position [58, 0]
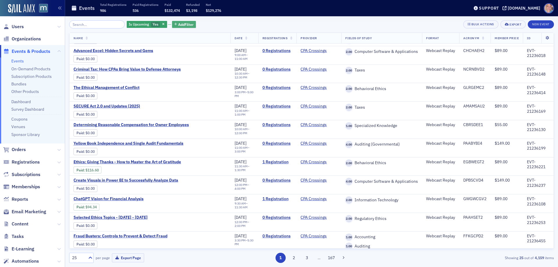
click at [181, 25] on span "Add Filter" at bounding box center [185, 24] width 15 height 5
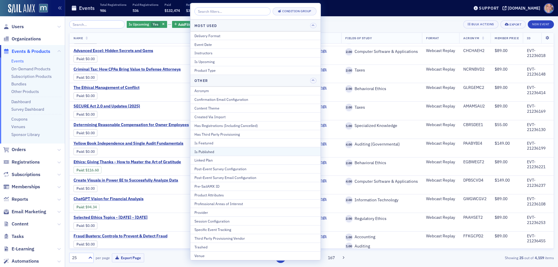
click at [225, 153] on div "Is Published" at bounding box center [255, 151] width 122 height 5
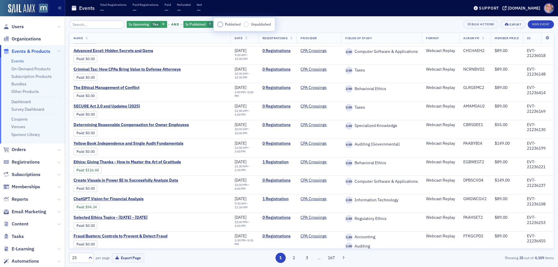
click at [219, 26] on input "Published" at bounding box center [220, 24] width 5 height 5
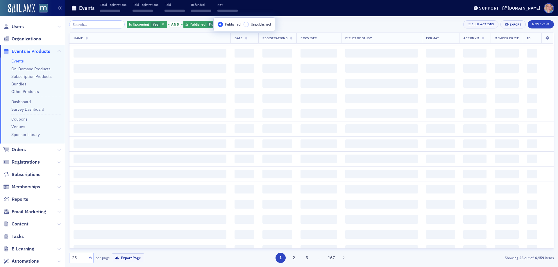
click at [318, 27] on div "Is Upcoming Yes and Is Published Published Add Filter Bulk Actions Export New E…" at bounding box center [311, 24] width 485 height 8
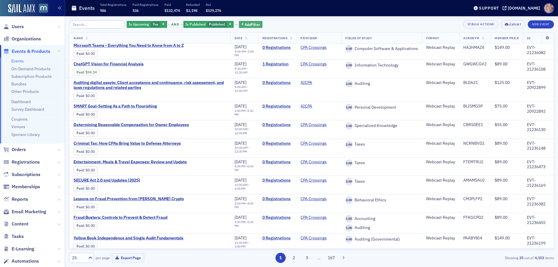
click at [241, 24] on icon "button" at bounding box center [242, 24] width 3 height 3
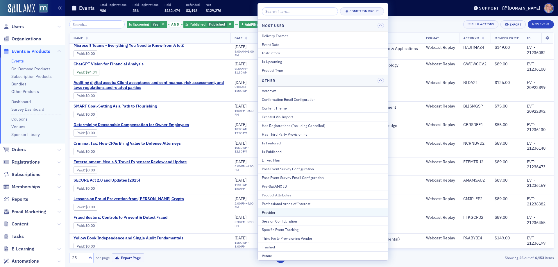
click at [291, 213] on div "Provider" at bounding box center [323, 212] width 122 height 5
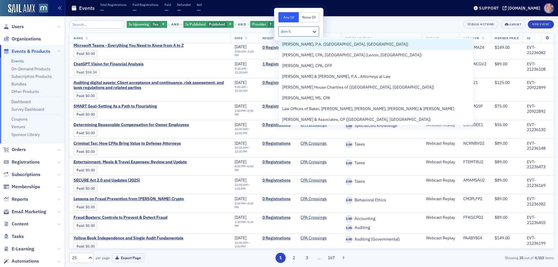
type input "don far"
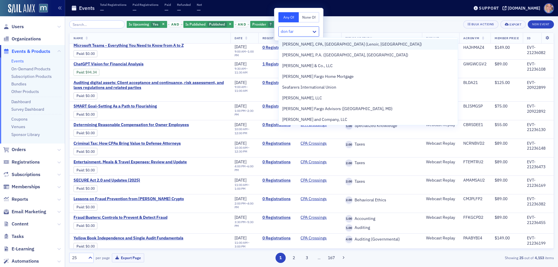
click at [334, 44] on span "[PERSON_NAME], CPA, [GEOGRAPHIC_DATA] (Lenoir, [GEOGRAPHIC_DATA])" at bounding box center [352, 44] width 140 height 6
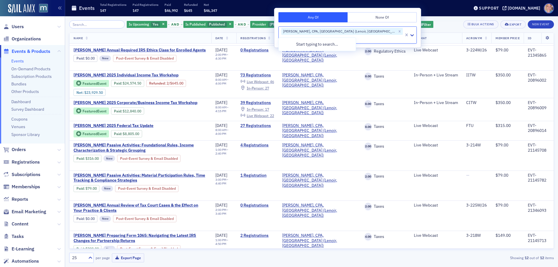
click at [386, 23] on div "Is Upcoming Yes and Is Published Published and Provider [PERSON_NAME], CPA, [GE…" at bounding box center [311, 24] width 485 height 8
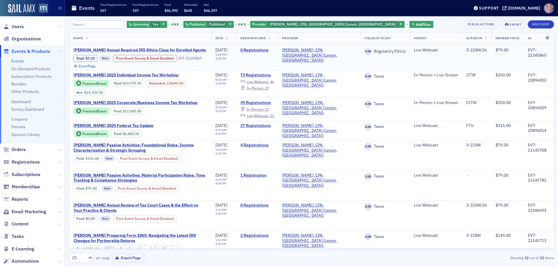
click at [135, 49] on span "[PERSON_NAME] Annual Required IRS Ethics Class for Enrolled Agents" at bounding box center [140, 50] width 132 height 5
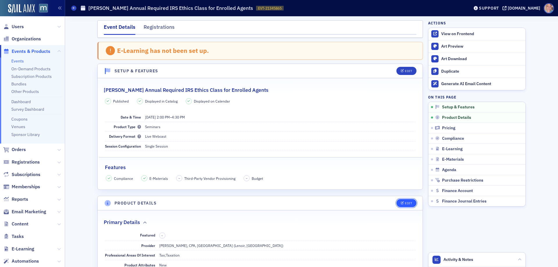
click at [409, 204] on div "Edit" at bounding box center [408, 203] width 7 height 3
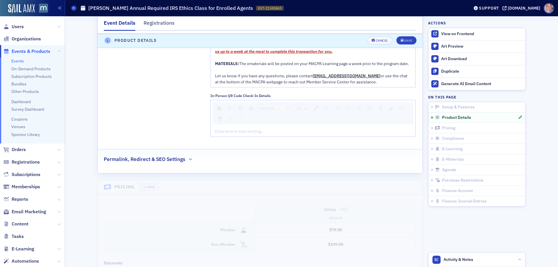
scroll to position [744, 0]
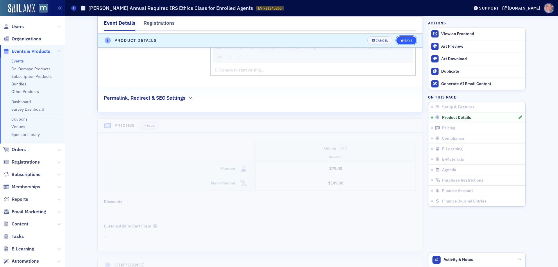
click at [407, 39] on div "Save" at bounding box center [408, 40] width 8 height 3
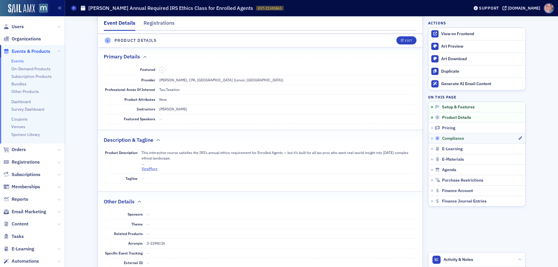
scroll to position [162, 0]
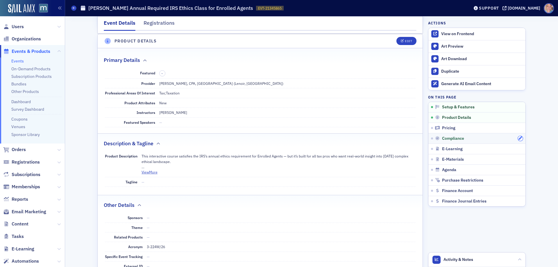
click at [519, 139] on icon "button" at bounding box center [520, 138] width 3 height 3
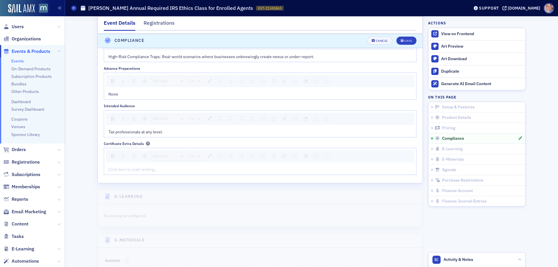
scroll to position [886, 0]
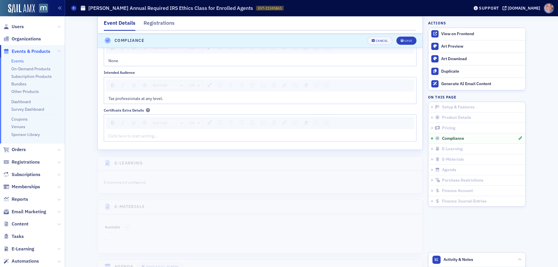
drag, startPoint x: 126, startPoint y: 138, endPoint x: 192, endPoint y: 141, distance: 66.3
click at [126, 138] on div "rdw-editor" at bounding box center [260, 136] width 304 height 6
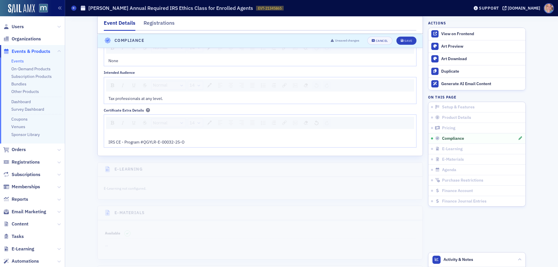
click at [113, 134] on div "rdw-editor" at bounding box center [260, 136] width 304 height 6
click at [294, 122] on img "rdw-image-control" at bounding box center [295, 123] width 4 height 4
click at [303, 142] on input "rdw-image-control" at bounding box center [325, 146] width 59 height 10
paste input "[URL][DOMAIN_NAME]"
type input "[URL][DOMAIN_NAME]"
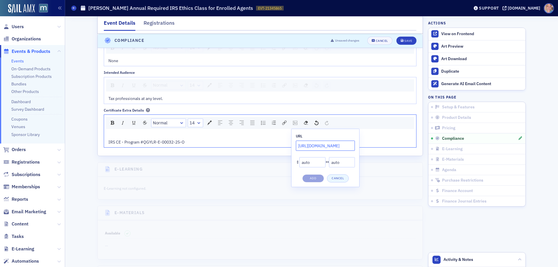
scroll to position [0, 186]
click at [315, 181] on button "Add" at bounding box center [313, 178] width 22 height 8
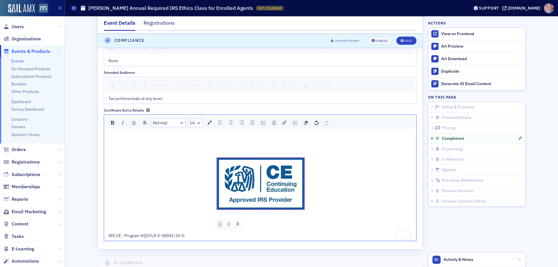
click at [219, 224] on div "L" at bounding box center [220, 224] width 6 height 8
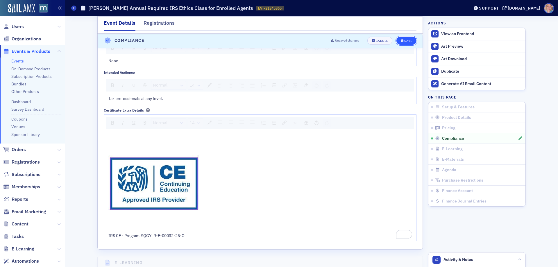
click at [409, 39] on button "Save" at bounding box center [406, 41] width 20 height 8
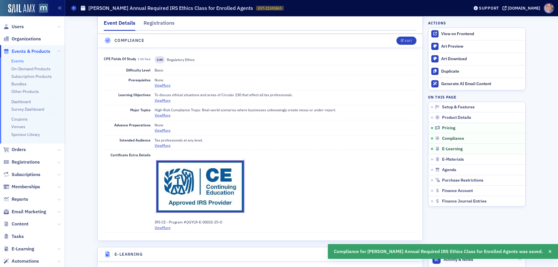
scroll to position [683, 0]
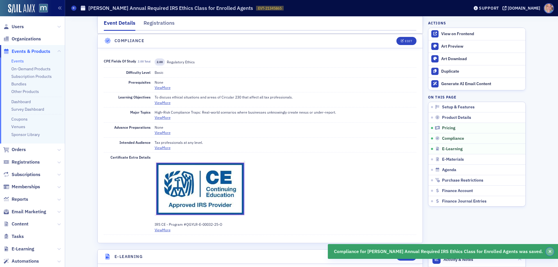
click at [552, 253] on button "button" at bounding box center [550, 252] width 8 height 8
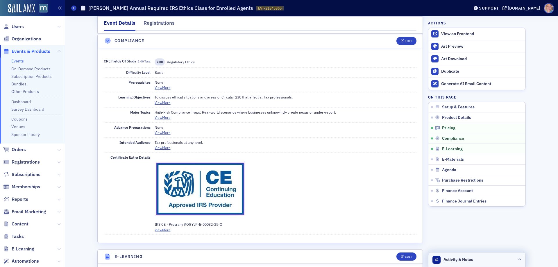
click at [515, 259] on header "Activity & Notes" at bounding box center [476, 260] width 97 height 15
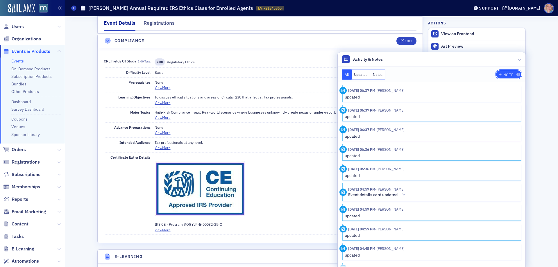
click at [507, 74] on div "Note" at bounding box center [508, 74] width 10 height 3
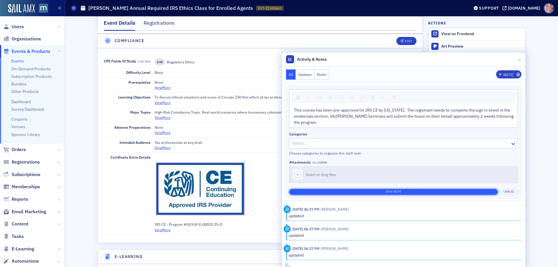
click at [399, 192] on button "Save Note" at bounding box center [393, 192] width 209 height 6
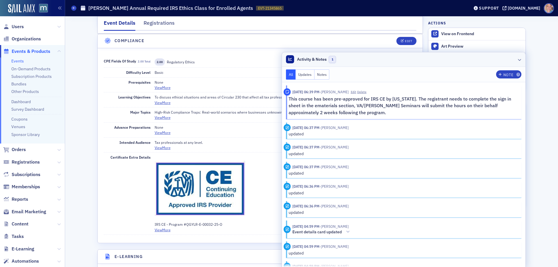
click at [518, 61] on icon at bounding box center [519, 59] width 3 height 3
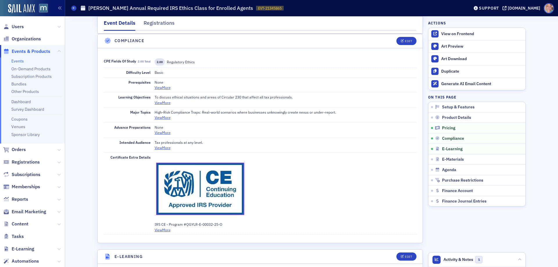
click at [163, 12] on h1 "[PERSON_NAME] Annual Required IRS Ethics Class for Enrolled Agents" at bounding box center [170, 8] width 165 height 7
click at [163, 10] on h1 "[PERSON_NAME] Annual Required IRS Ethics Class for Enrolled Agents" at bounding box center [170, 8] width 165 height 7
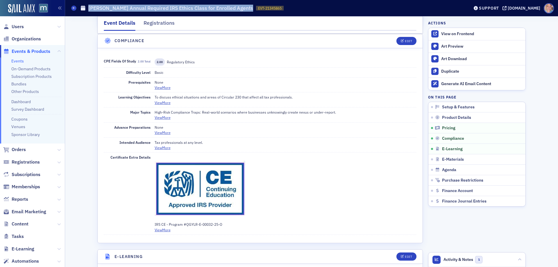
click at [163, 10] on h1 "[PERSON_NAME] Annual Required IRS Ethics Class for Enrolled Agents" at bounding box center [170, 8] width 165 height 7
click at [519, 160] on icon "button" at bounding box center [520, 159] width 3 height 3
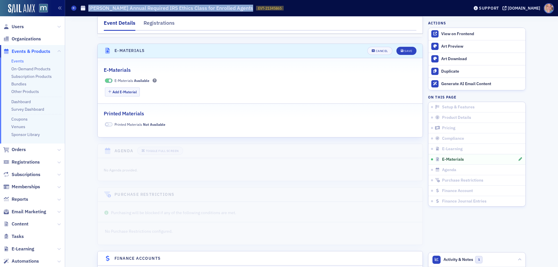
scroll to position [942, 0]
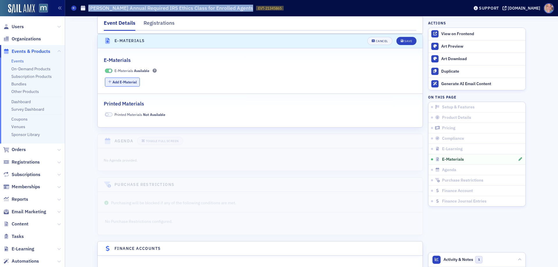
click at [118, 79] on button "Add E-Material" at bounding box center [122, 82] width 35 height 9
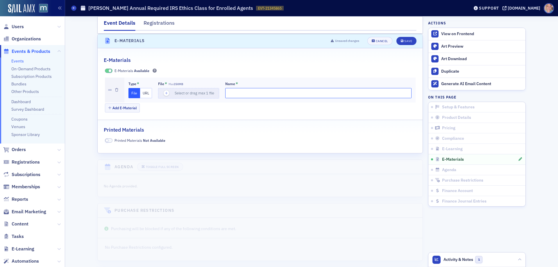
click at [240, 90] on input "Name *" at bounding box center [318, 93] width 186 height 10
type input "IRS CE/PTIN Sign in Sheet -"
click at [143, 94] on button "URL" at bounding box center [146, 93] width 12 height 10
click at [171, 94] on input "url" at bounding box center [189, 93] width 63 height 10
paste input "[URL][DOMAIN_NAME]"
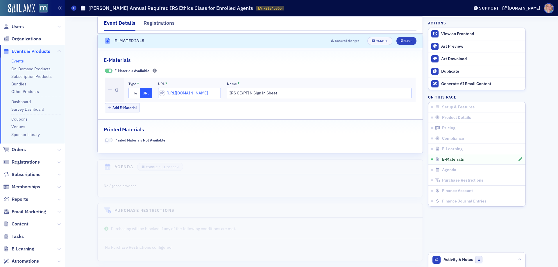
scroll to position [0, 29]
type input "[URL][DOMAIN_NAME]"
click at [284, 96] on input "IRS CE/PTIN Sign in Sheet -" at bounding box center [319, 93] width 185 height 10
paste input "This form is ONLY for those registrants who are Enrolled Agents to submit credi…"
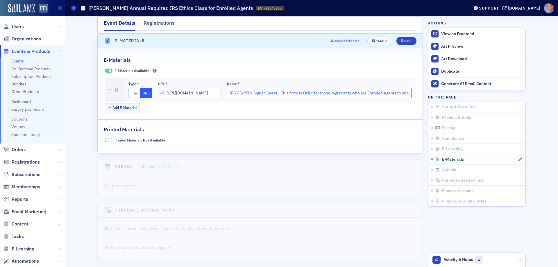
scroll to position [0, 151]
type input "IRS CE/PTIN Sign in Sheet - This form is ONLY for those registrants who are Enr…"
click at [405, 40] on div "Save" at bounding box center [408, 41] width 8 height 3
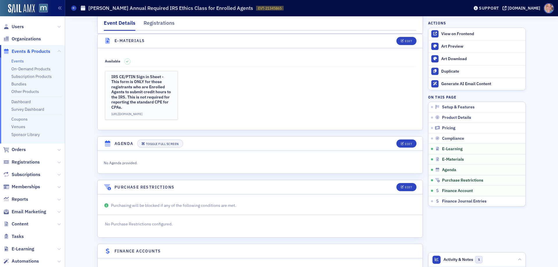
click at [22, 60] on link "Events" at bounding box center [17, 60] width 12 height 5
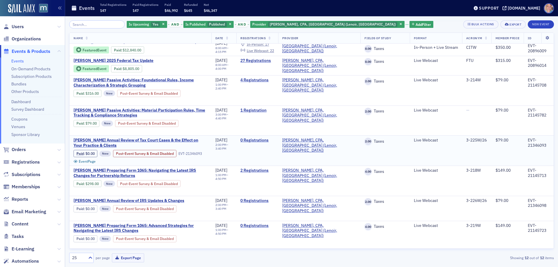
scroll to position [125, 0]
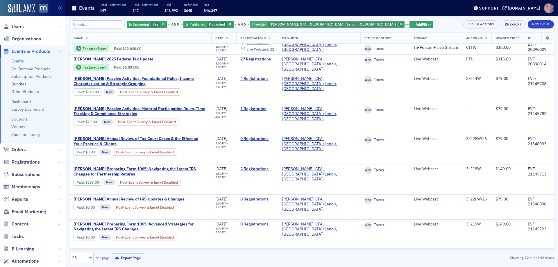
click at [399, 22] on span "button" at bounding box center [401, 24] width 5 height 5
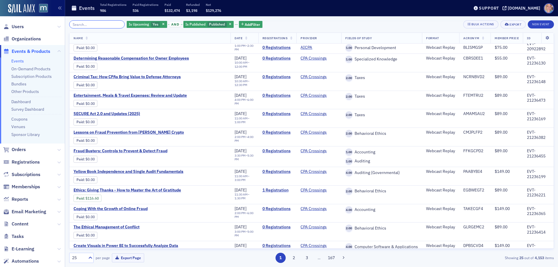
click at [79, 23] on input "search" at bounding box center [97, 24] width 56 height 8
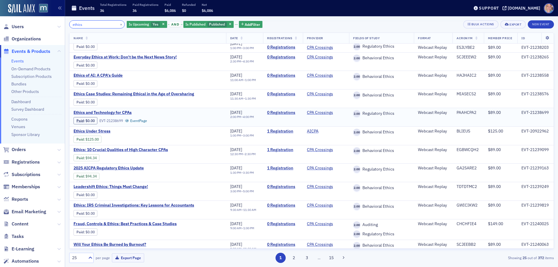
scroll to position [260, 0]
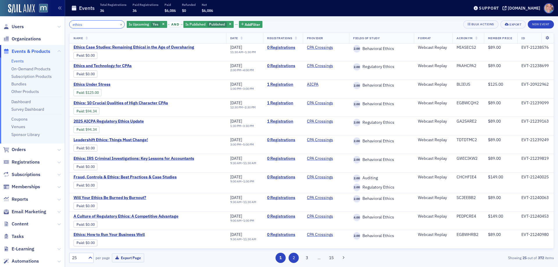
type input "ethics"
click at [294, 260] on button "2" at bounding box center [294, 258] width 10 height 10
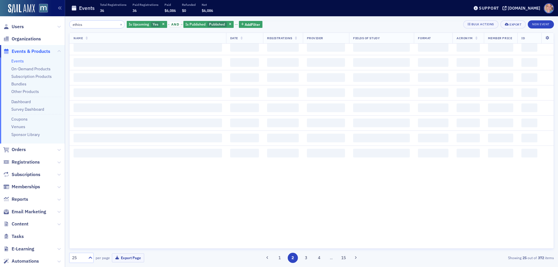
scroll to position [0, 0]
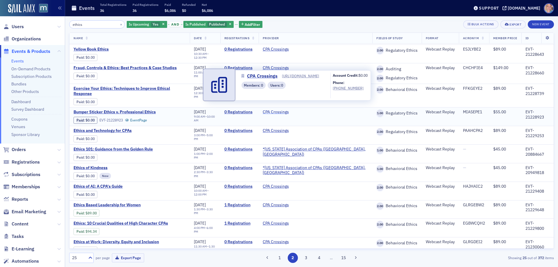
scroll to position [266, 0]
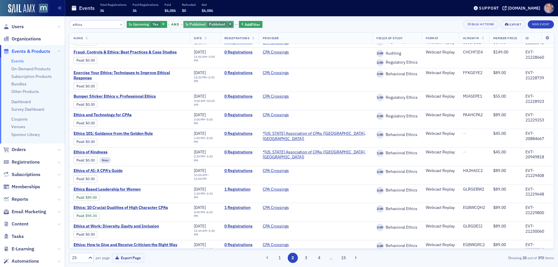
click at [229, 24] on icon "button" at bounding box center [230, 24] width 2 height 3
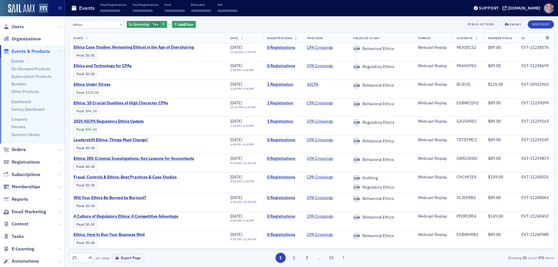
scroll to position [260, 0]
click at [183, 26] on span "Add Filter" at bounding box center [185, 24] width 15 height 5
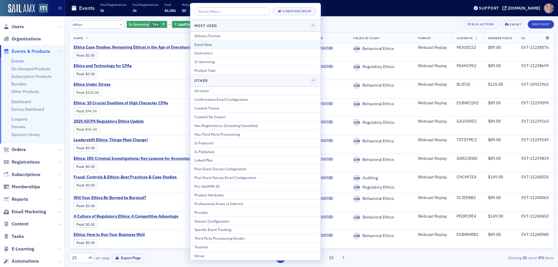
click at [224, 44] on div "Event Date" at bounding box center [255, 44] width 122 height 5
select select "8"
select select "2025"
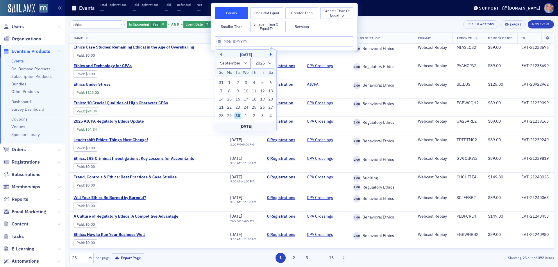
click at [270, 54] on button "Next Month" at bounding box center [271, 54] width 3 height 3
select select "9"
click at [264, 107] on div "24" at bounding box center [262, 107] width 7 height 7
type input "[DATE]"
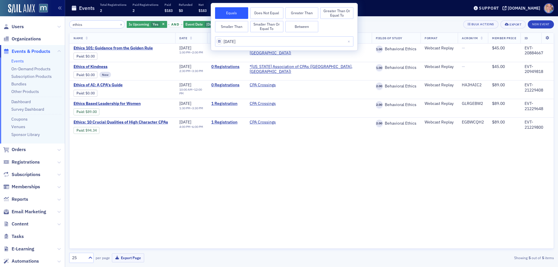
click at [369, 27] on div "ethics × Is Upcoming Yes and Event Date [DATE] Add Filter Bulk Actions Export N…" at bounding box center [311, 24] width 485 height 8
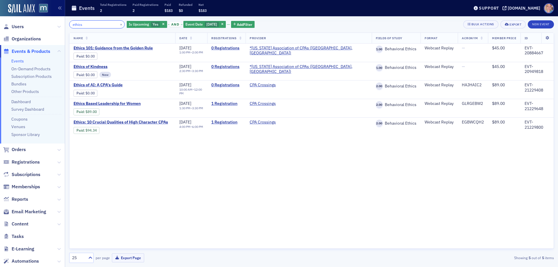
click at [106, 20] on input "ethics" at bounding box center [97, 24] width 56 height 8
click at [97, 26] on input "ethics" at bounding box center [97, 24] width 56 height 8
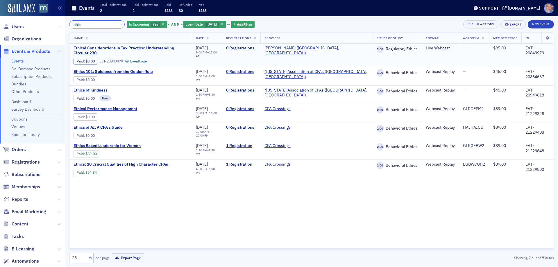
type input "ethic"
click at [85, 48] on span "Ethical Considerations in Tax Practice: Understanding Circular 230" at bounding box center [131, 51] width 114 height 10
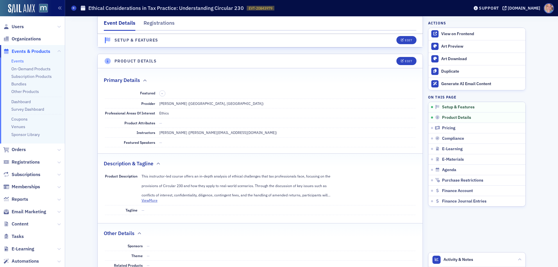
scroll to position [145, 0]
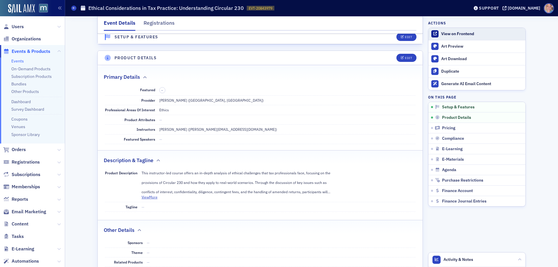
click at [473, 31] on div "View on Frontend" at bounding box center [481, 33] width 81 height 5
click at [74, 7] on icon at bounding box center [74, 8] width 2 height 3
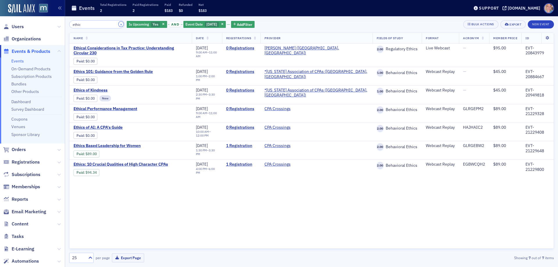
click at [119, 24] on button "×" at bounding box center [121, 24] width 5 height 5
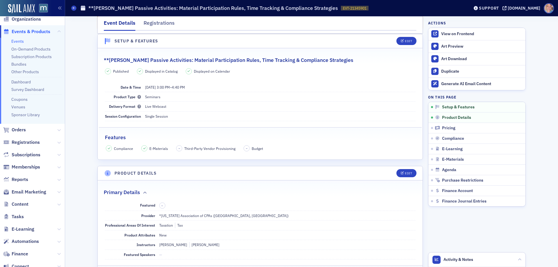
scroll to position [58, 0]
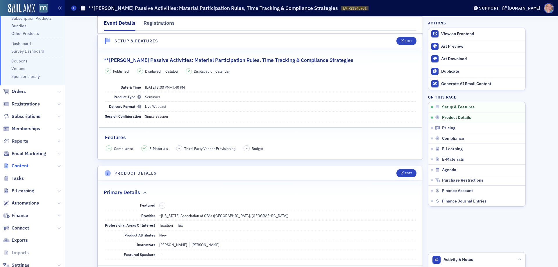
click at [22, 166] on span "Content" at bounding box center [20, 166] width 17 height 6
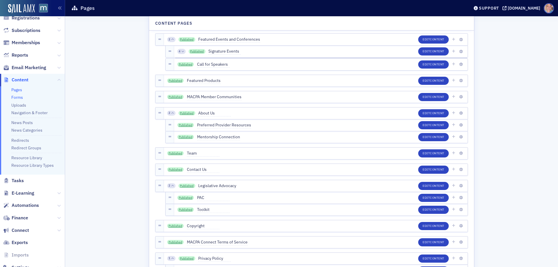
click at [20, 97] on link "Forms" at bounding box center [17, 97] width 12 height 5
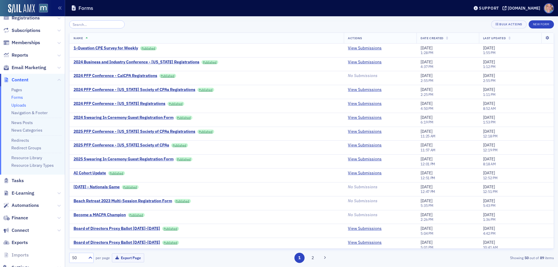
click at [21, 106] on link "Uploads" at bounding box center [18, 105] width 15 height 5
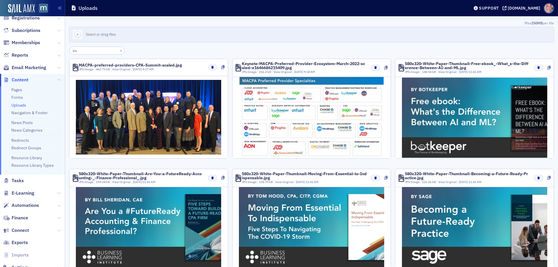
type input "irs"
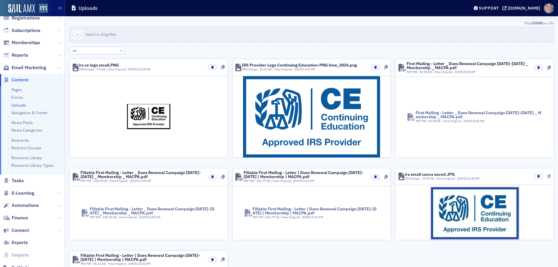
click at [547, 175] on icon at bounding box center [548, 176] width 3 height 4
